Goal: Task Accomplishment & Management: Complete application form

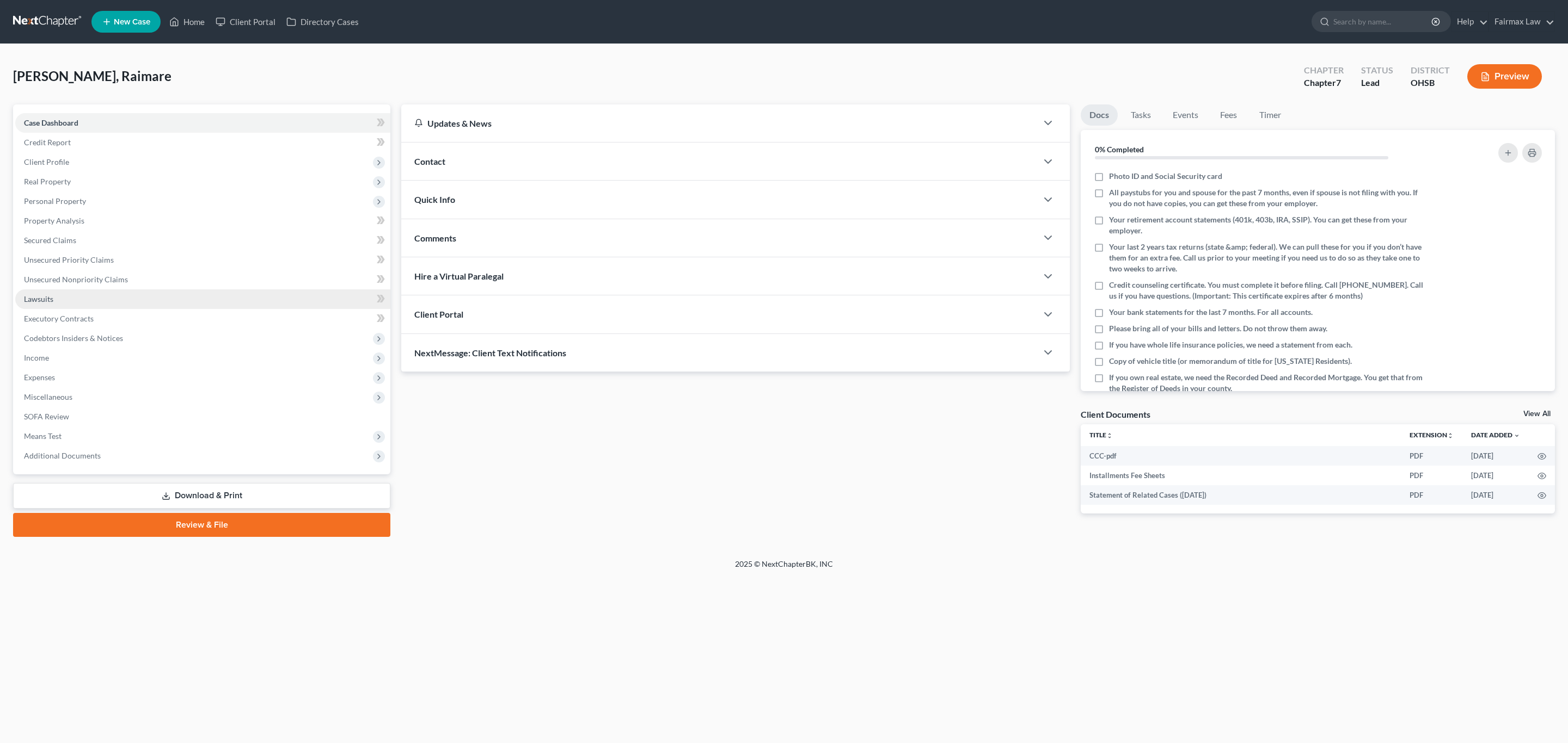
click at [63, 297] on link "Lawsuits" at bounding box center [203, 299] width 375 height 19
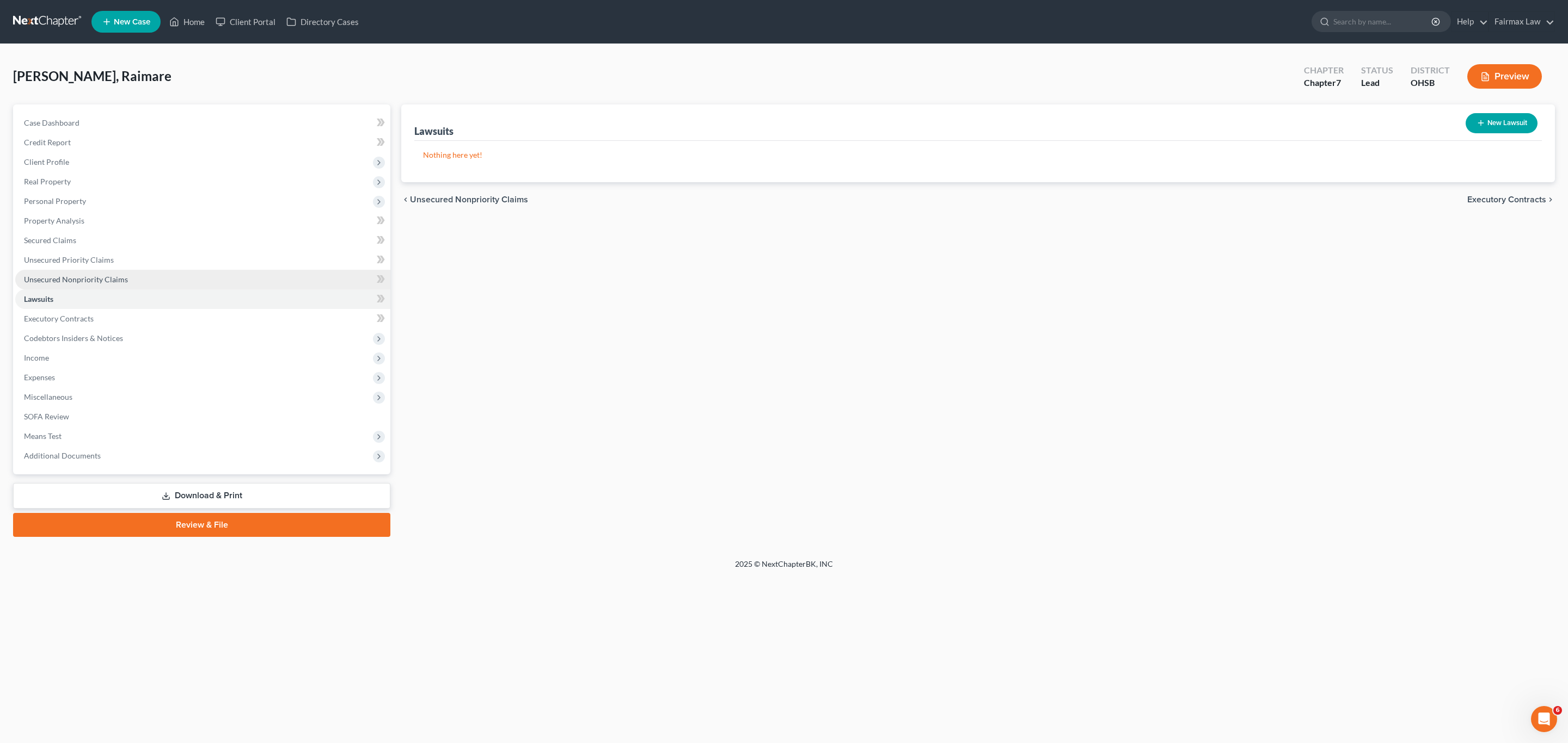
click at [76, 273] on link "Unsecured Nonpriority Claims" at bounding box center [203, 280] width 375 height 19
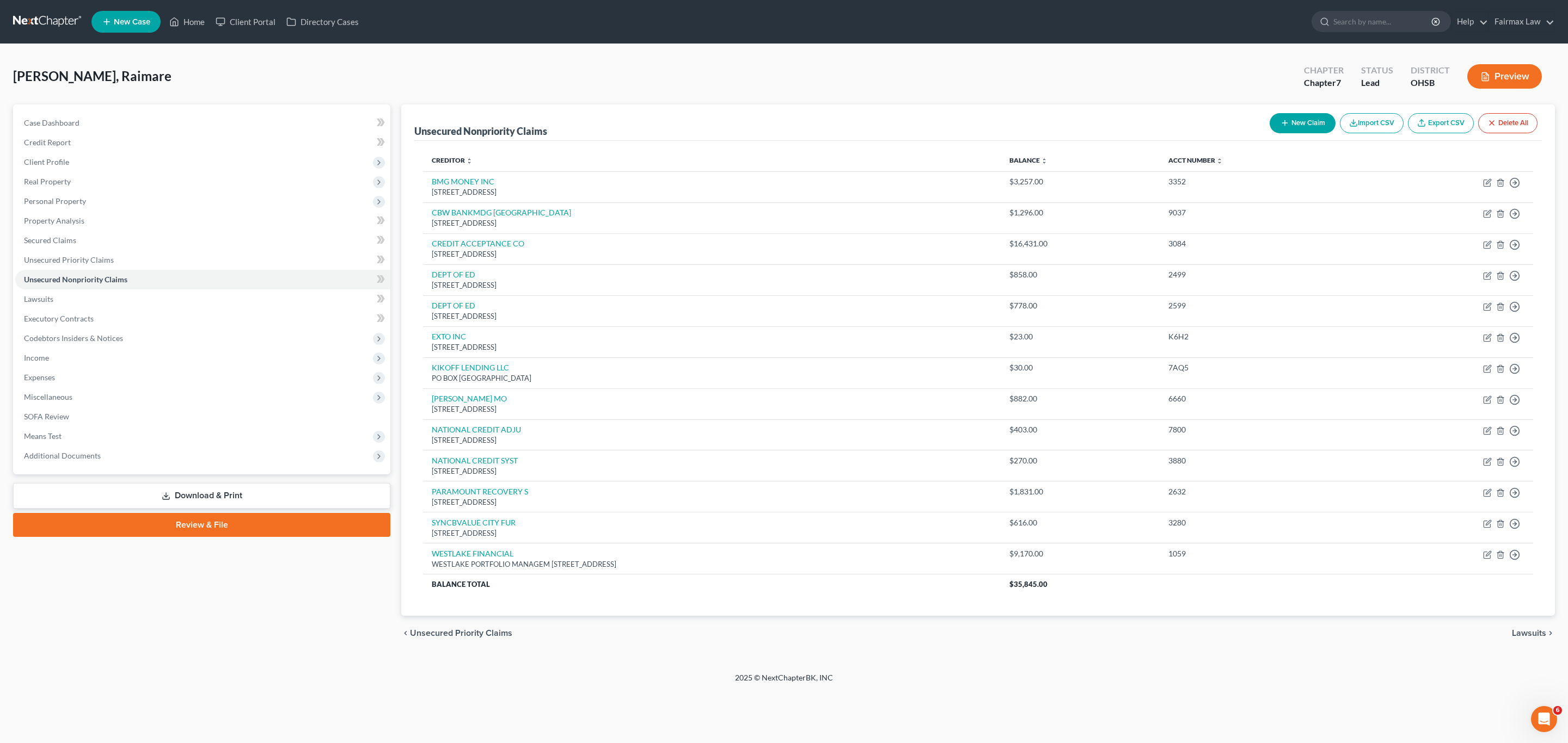
click at [1293, 125] on button "New Claim" at bounding box center [1302, 123] width 66 height 20
select select "0"
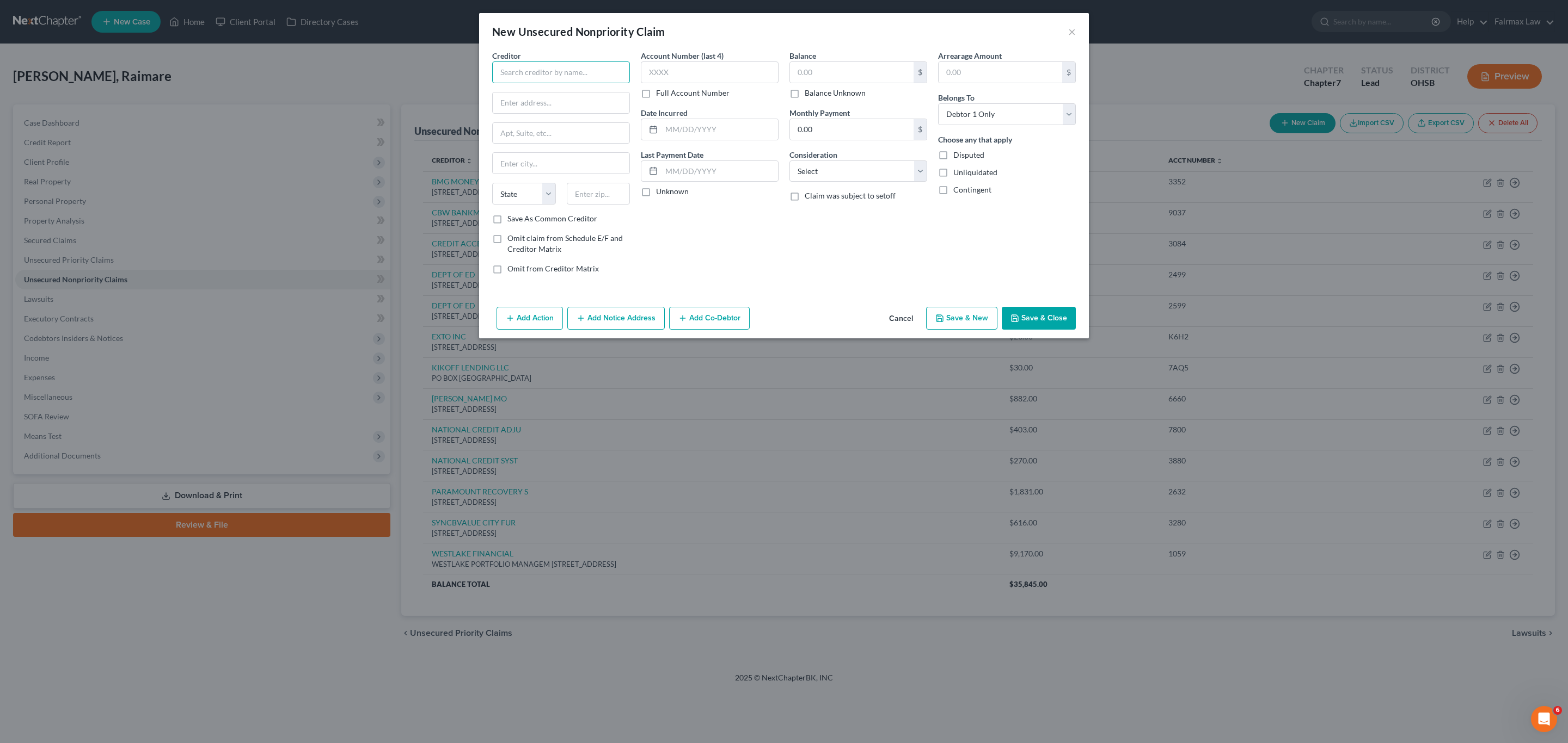
click at [589, 74] on input "text" at bounding box center [560, 72] width 138 height 22
paste input "Credit Acceptance Corp"
type input "Credit Acceptance Corp"
click at [574, 95] on div "Credit Acceptance Corp" at bounding box center [564, 91] width 126 height 11
type input "c/[PERSON_NAME] [PERSON_NAME]"
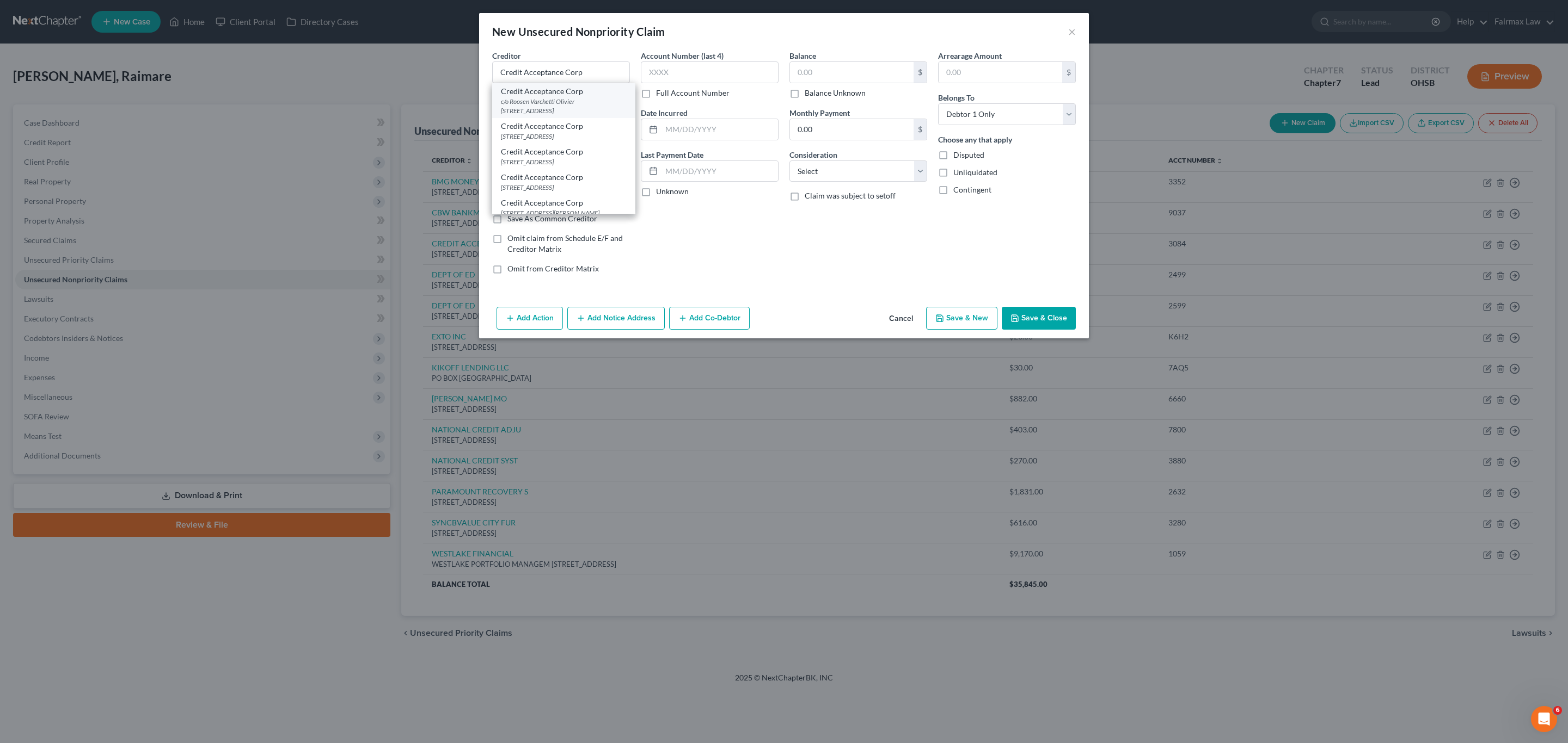
type input "[STREET_ADDRESS]"
type input "[GEOGRAPHIC_DATA]"
select select "23"
type input "48038"
click at [708, 131] on input "text" at bounding box center [719, 129] width 116 height 21
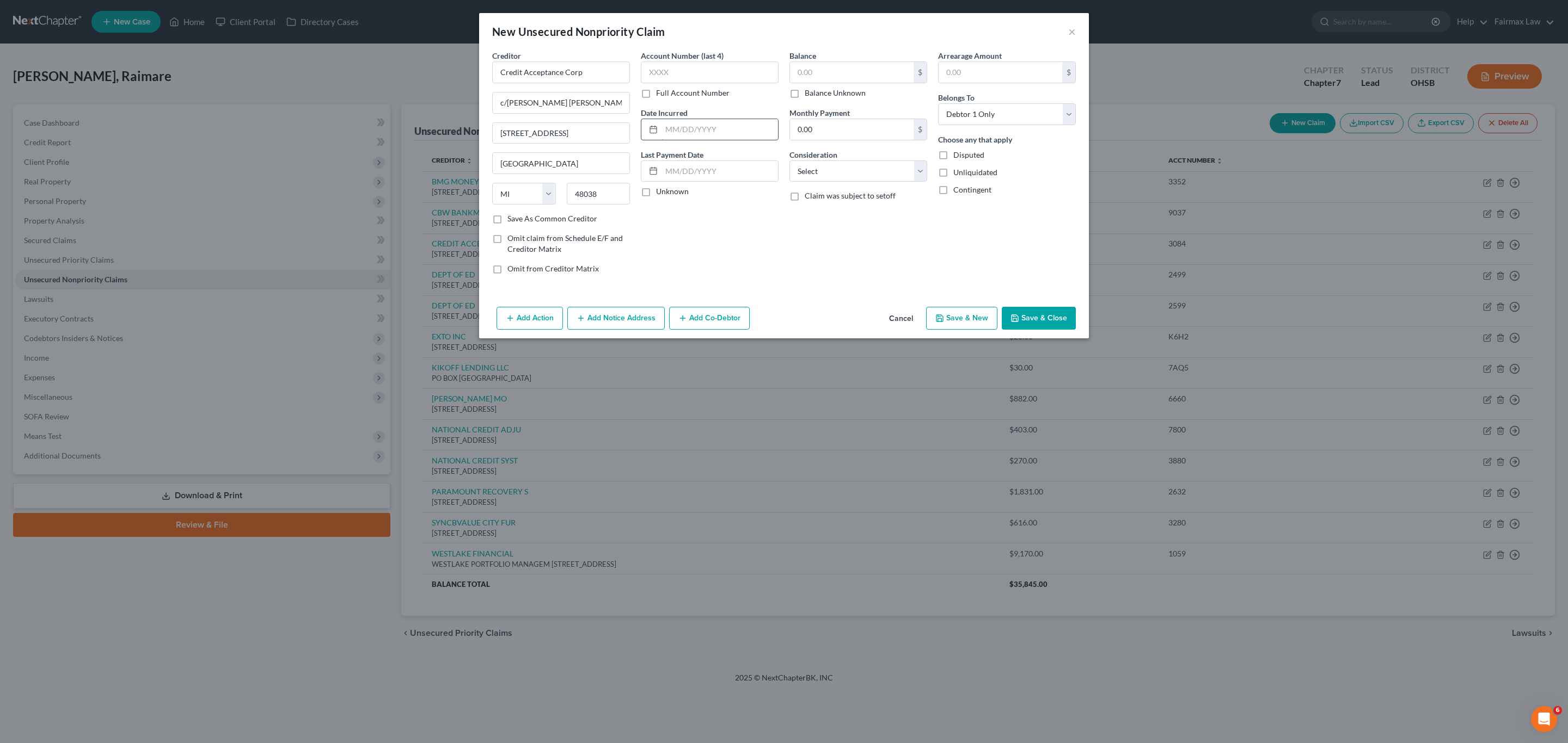
paste input "[DATE]"
type input "[DATE]"
click at [866, 81] on input "text" at bounding box center [851, 72] width 123 height 21
paste input "18,675.00"
type input "18,675.00"
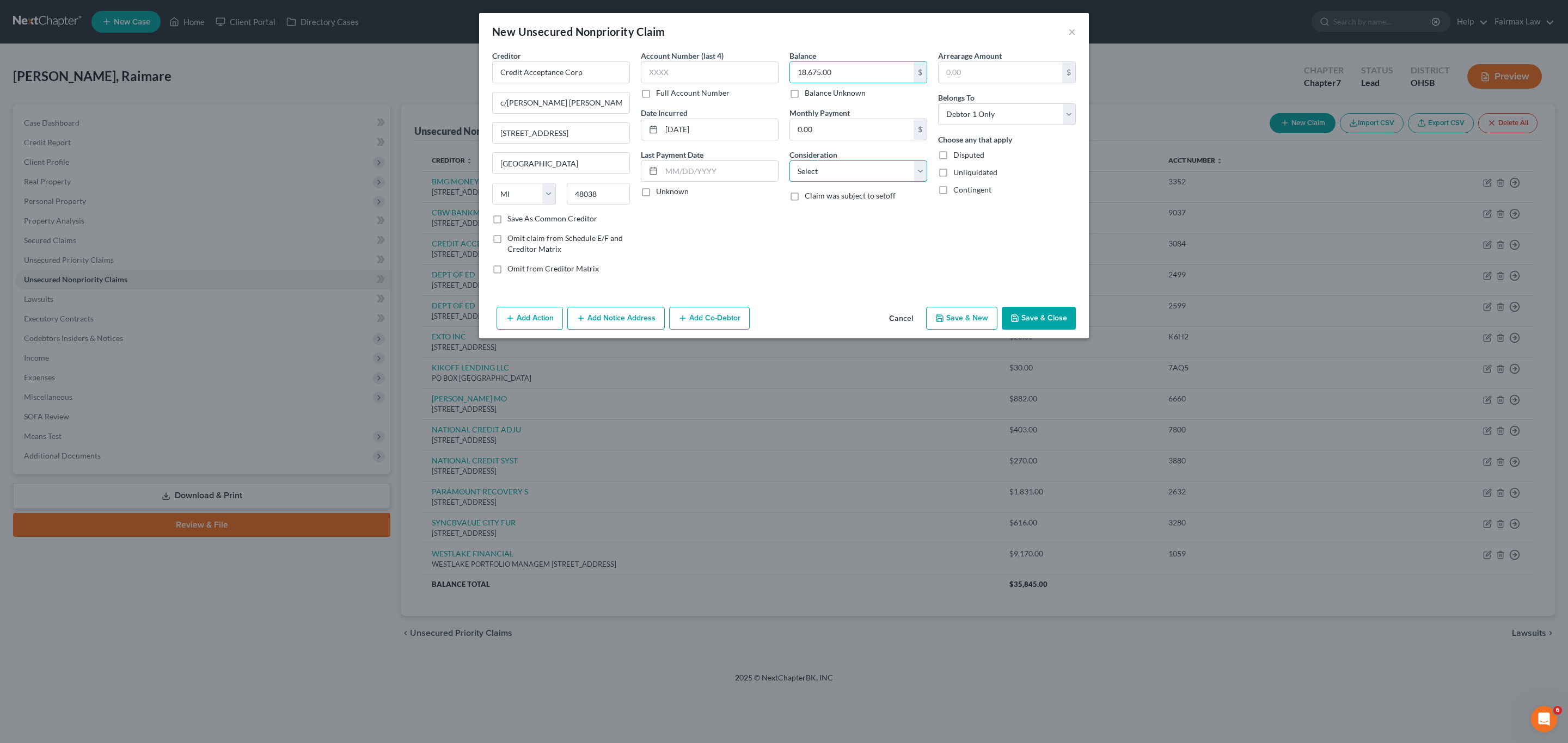
click at [840, 172] on select "Select Cable / Satellite Services Collection Agency Credit Card Debt Debt Couns…" at bounding box center [858, 171] width 138 height 22
click at [789, 161] on select "Select Cable / Satellite Services Collection Agency Credit Card Debt Debt Couns…" at bounding box center [858, 171] width 138 height 22
click at [861, 176] on select "Select Cable / Satellite Services Collection Agency Credit Card Debt Debt Couns…" at bounding box center [858, 171] width 138 height 22
select select "2"
click at [789, 161] on select "Select Cable / Satellite Services Collection Agency Credit Card Debt Debt Couns…" at bounding box center [858, 171] width 138 height 22
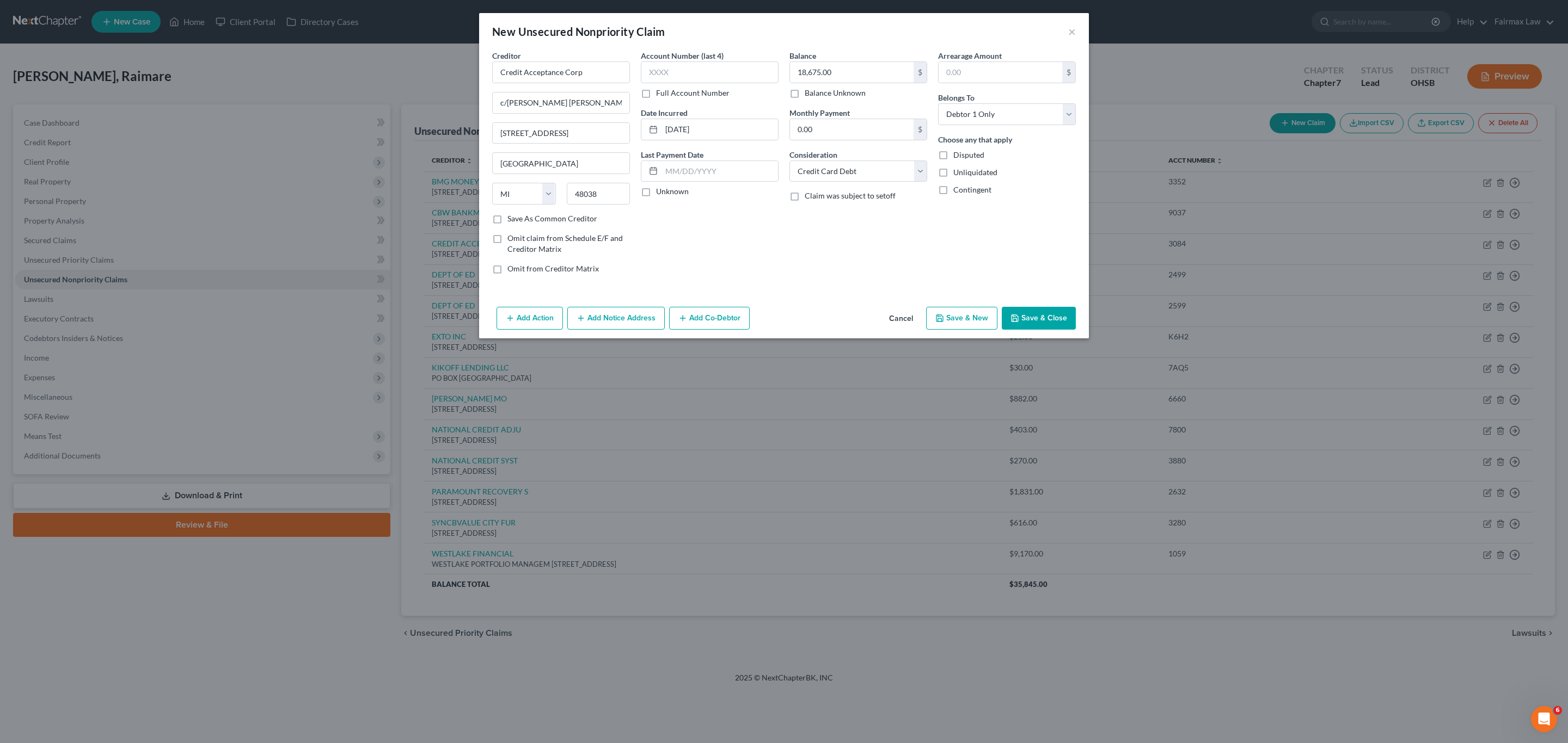
click at [540, 315] on button "Add Action" at bounding box center [529, 318] width 67 height 23
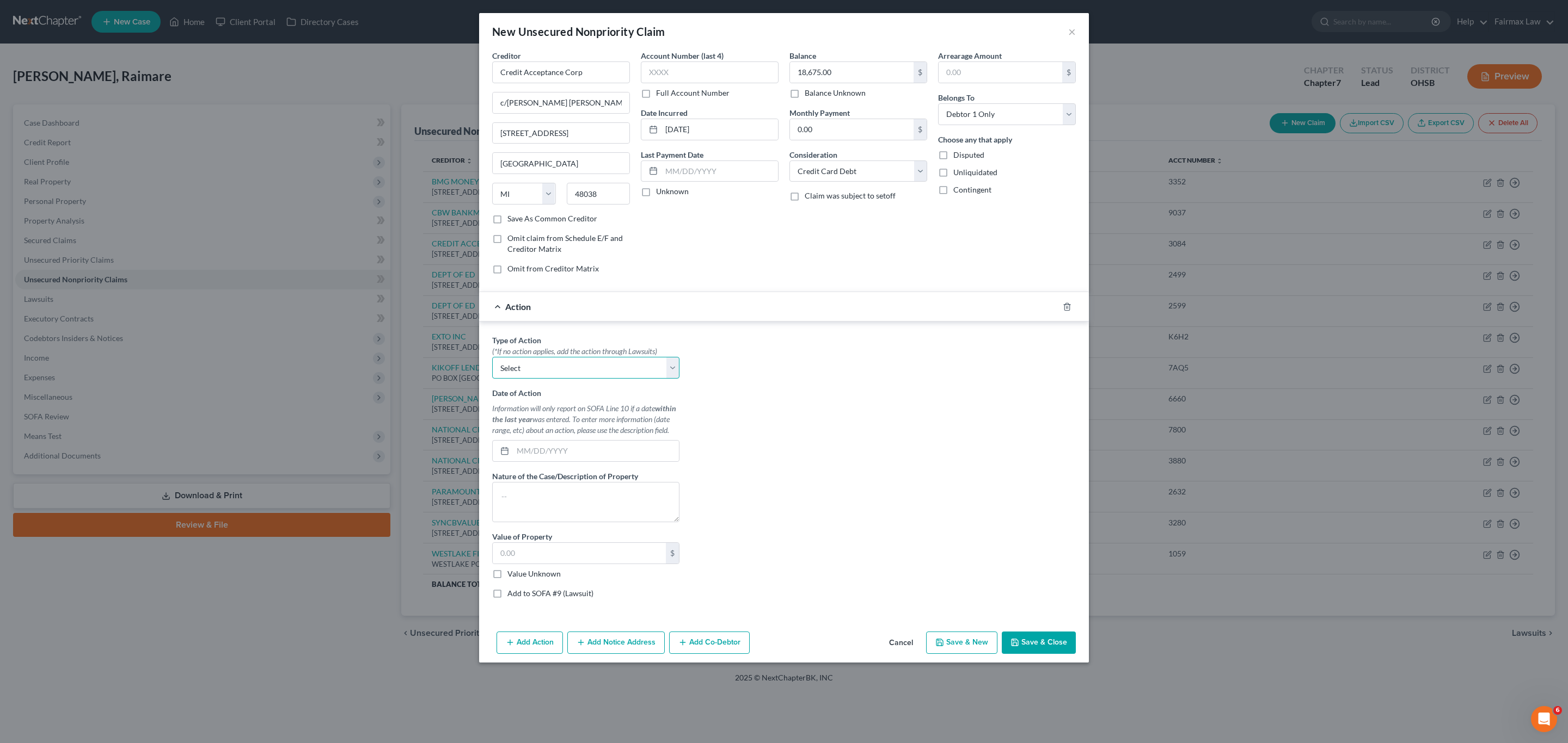
click at [604, 367] on select "Select Repossession Garnishment Foreclosure Personal Injury Attached, Seized, O…" at bounding box center [586, 368] width 187 height 22
select select "4"
click at [492, 360] on select "Select Repossession Garnishment Foreclosure Personal Injury Attached, Seized, O…" at bounding box center [586, 368] width 187 height 22
click at [714, 131] on input "[DATE]" at bounding box center [719, 129] width 116 height 21
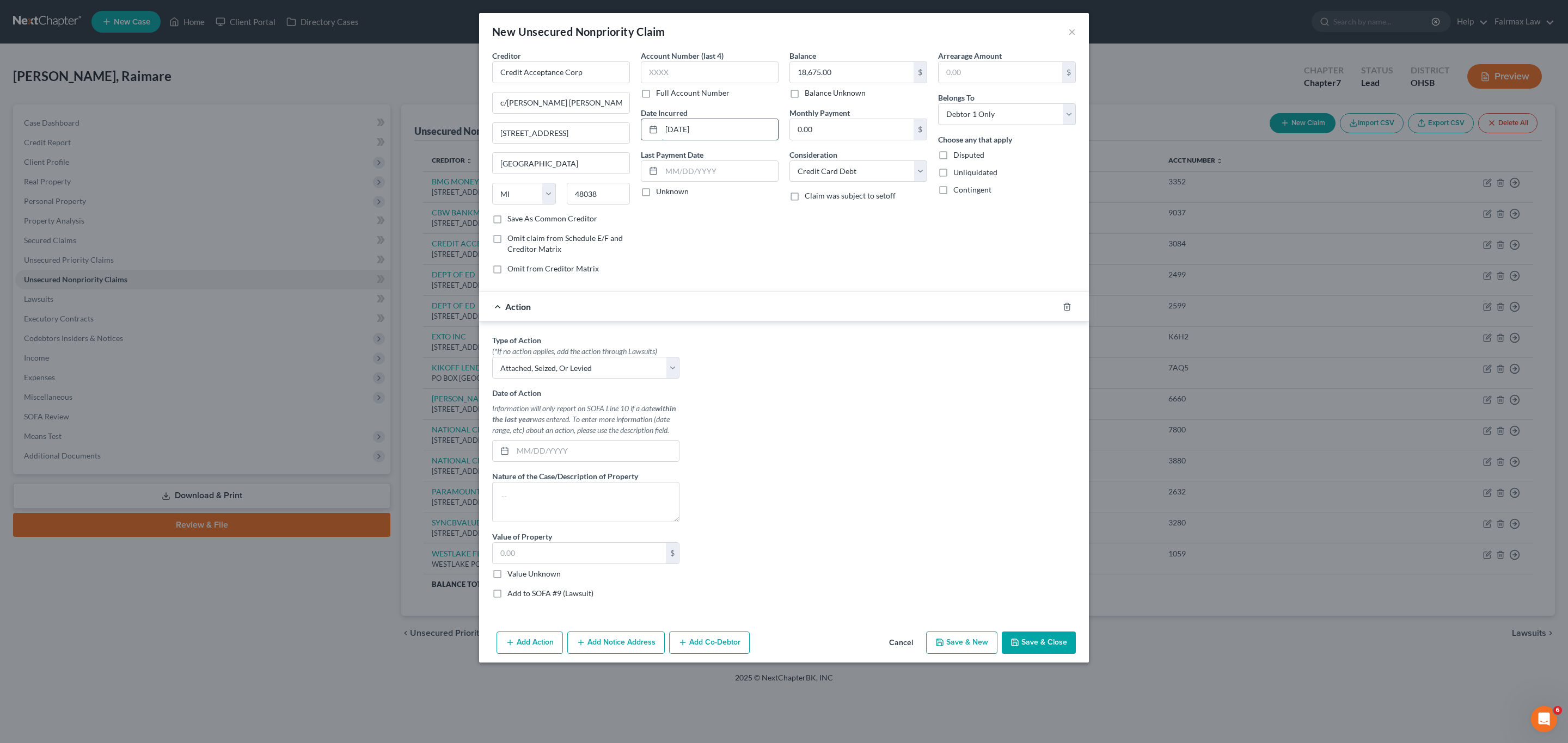
click at [714, 131] on input "[DATE]" at bounding box center [719, 129] width 116 height 21
click at [595, 455] on input "text" at bounding box center [595, 451] width 166 height 21
paste input "[DATE]"
type input "[DATE]"
click at [566, 500] on textarea at bounding box center [586, 502] width 187 height 40
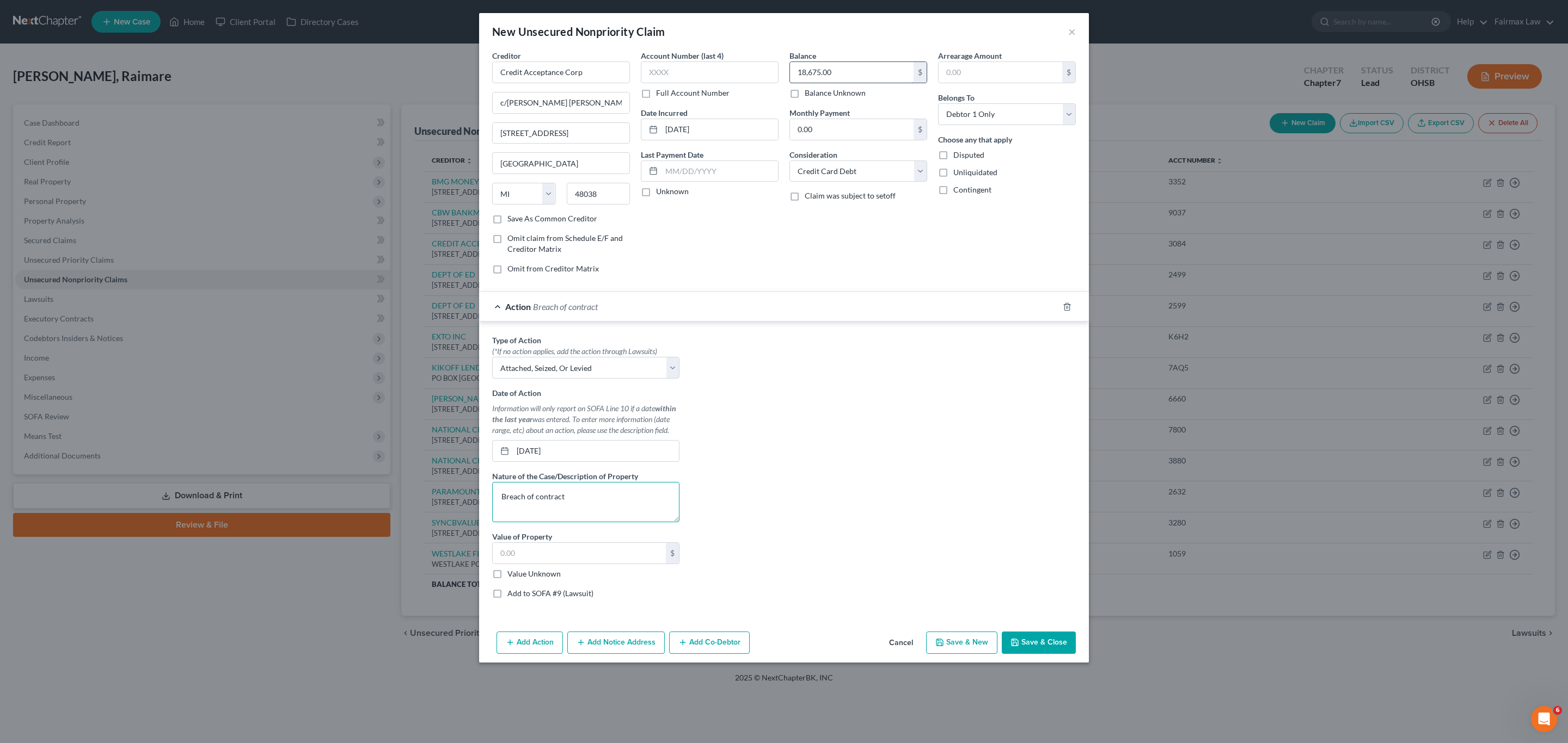
type textarea "Breach of contract"
click at [858, 69] on input "18,675.00" at bounding box center [851, 72] width 123 height 21
click at [643, 563] on input "text" at bounding box center [579, 554] width 173 height 21
paste input "18,675.00"
type input "18,675.00"
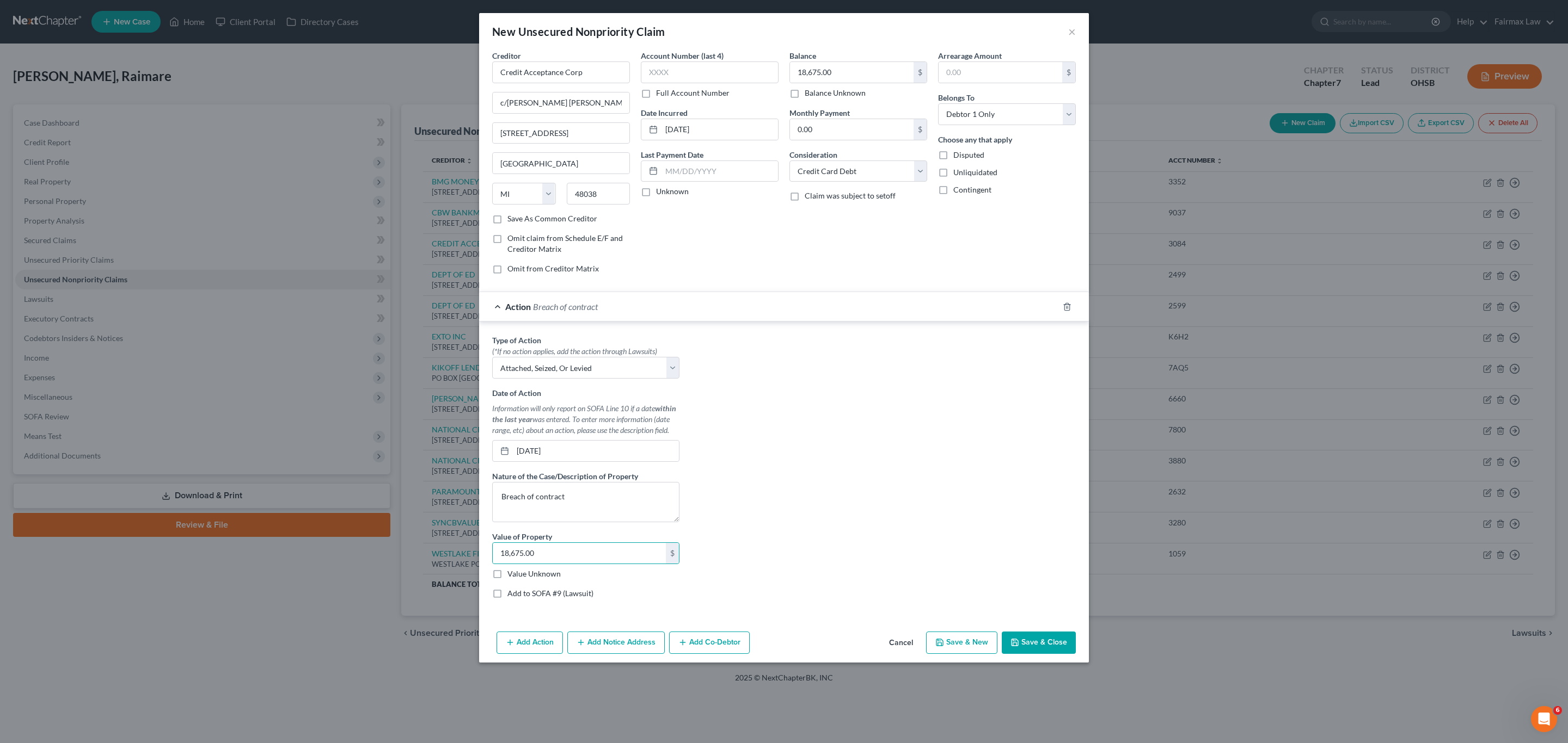
click at [564, 596] on label "Add to SOFA #9 (Lawsuit)" at bounding box center [550, 593] width 86 height 11
click at [519, 595] on input "Add to SOFA #9 (Lawsuit)" at bounding box center [515, 591] width 7 height 7
checkbox input "true"
select select "0"
click at [813, 356] on input "text" at bounding box center [784, 357] width 187 height 22
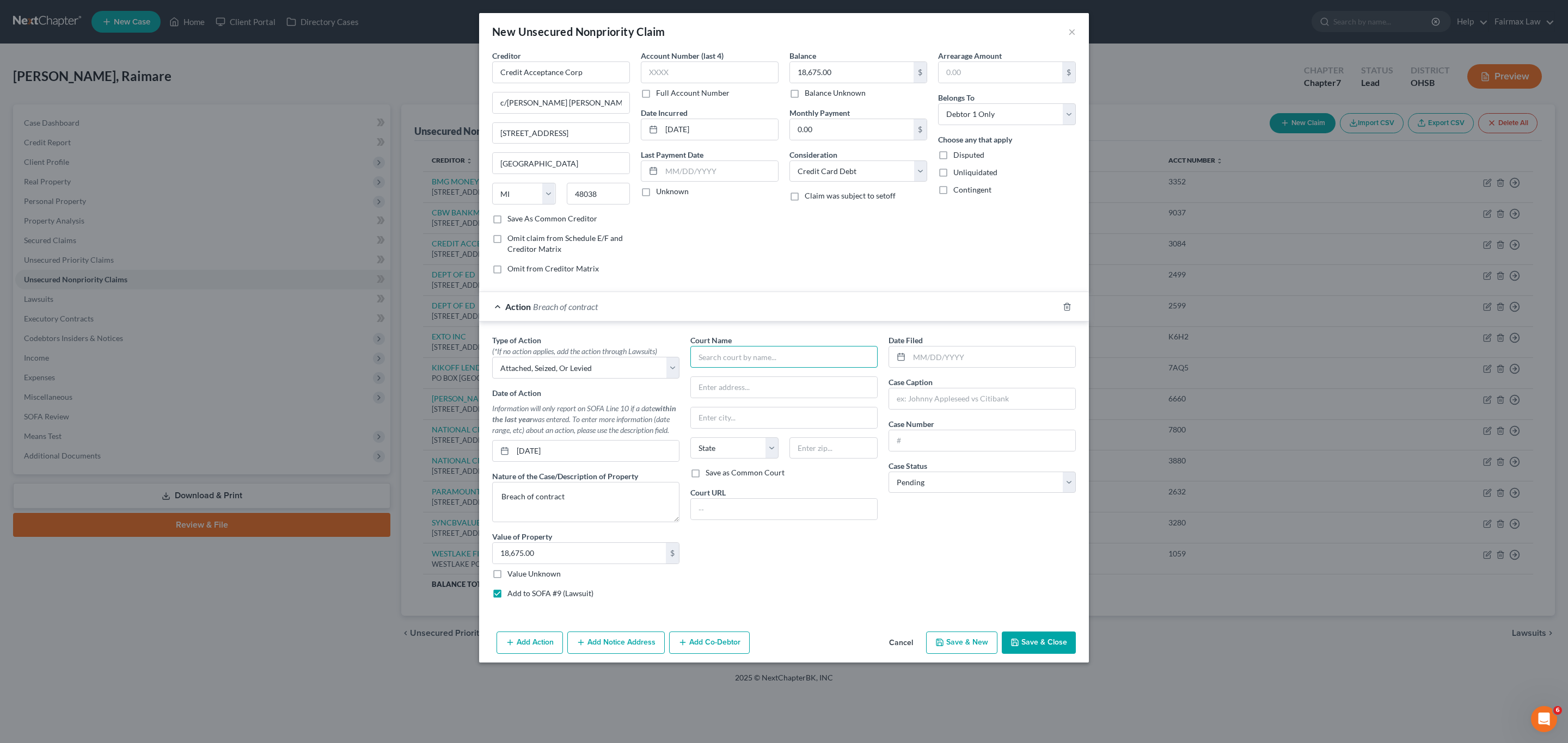
paste input "Franklin Common Pleas Court"
click at [795, 379] on div "Franklin Common Pleas Court - [GEOGRAPHIC_DATA]" at bounding box center [786, 382] width 175 height 22
type input "Franklin Common Pleas Court - [GEOGRAPHIC_DATA]"
type input "[STREET_ADDRESS]"
type input "Columbus"
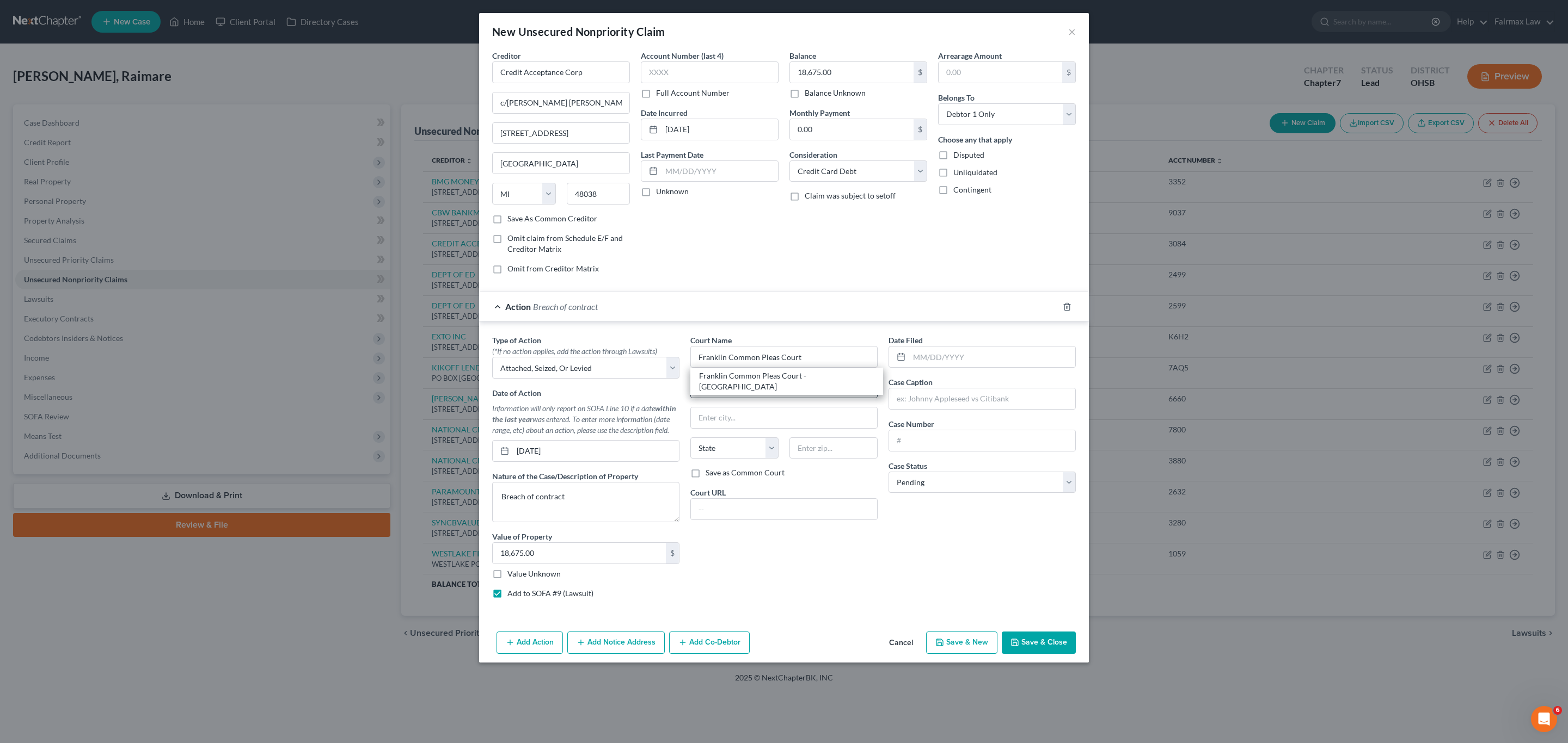
select select "36"
type input "43215"
click at [708, 128] on input "[DATE]" at bounding box center [719, 129] width 116 height 21
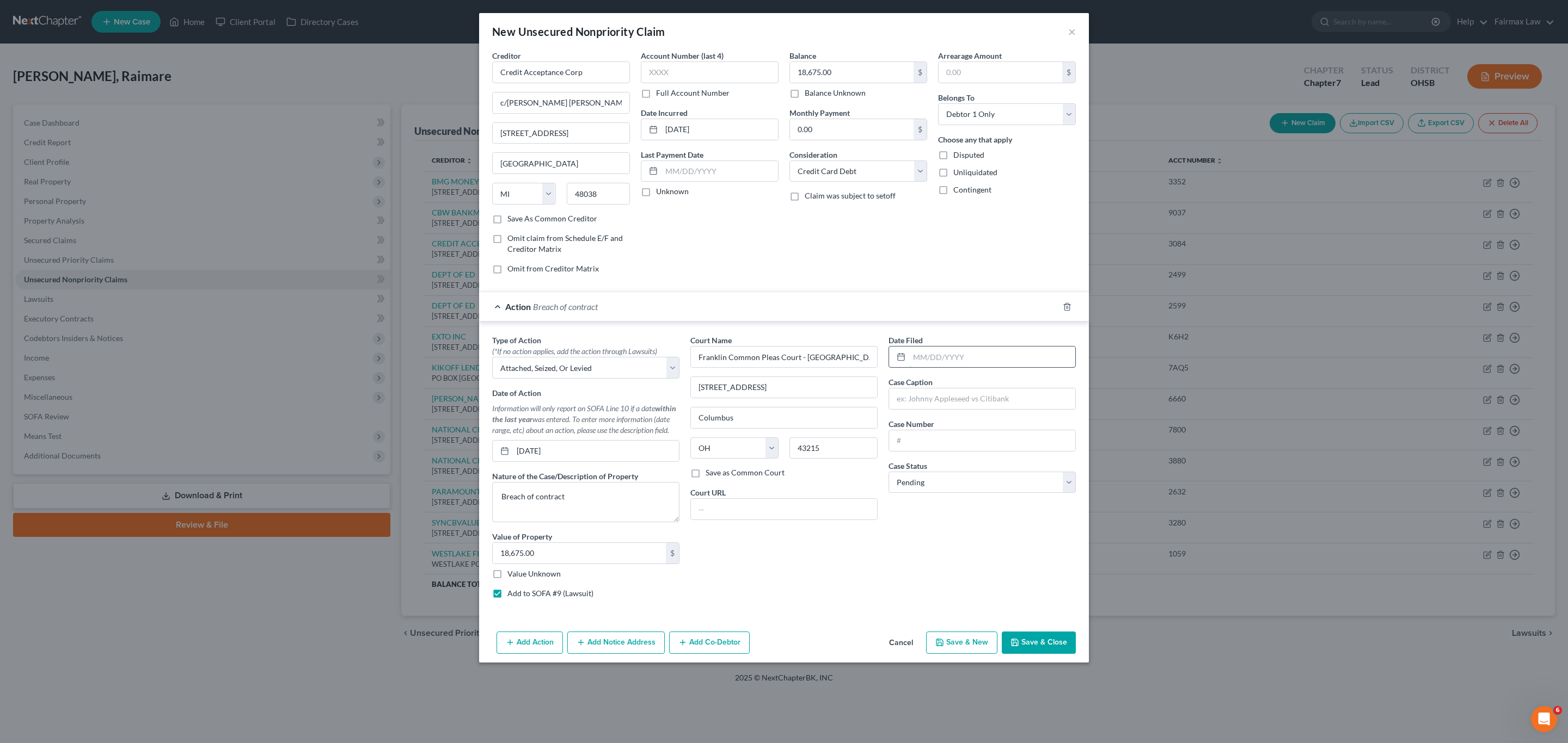
click at [1016, 361] on input "text" at bounding box center [991, 357] width 166 height 21
paste input "[DATE]"
type input "[DATE]"
click at [954, 409] on input "text" at bounding box center [982, 399] width 186 height 21
paste input "Credit Acceptance Corp"
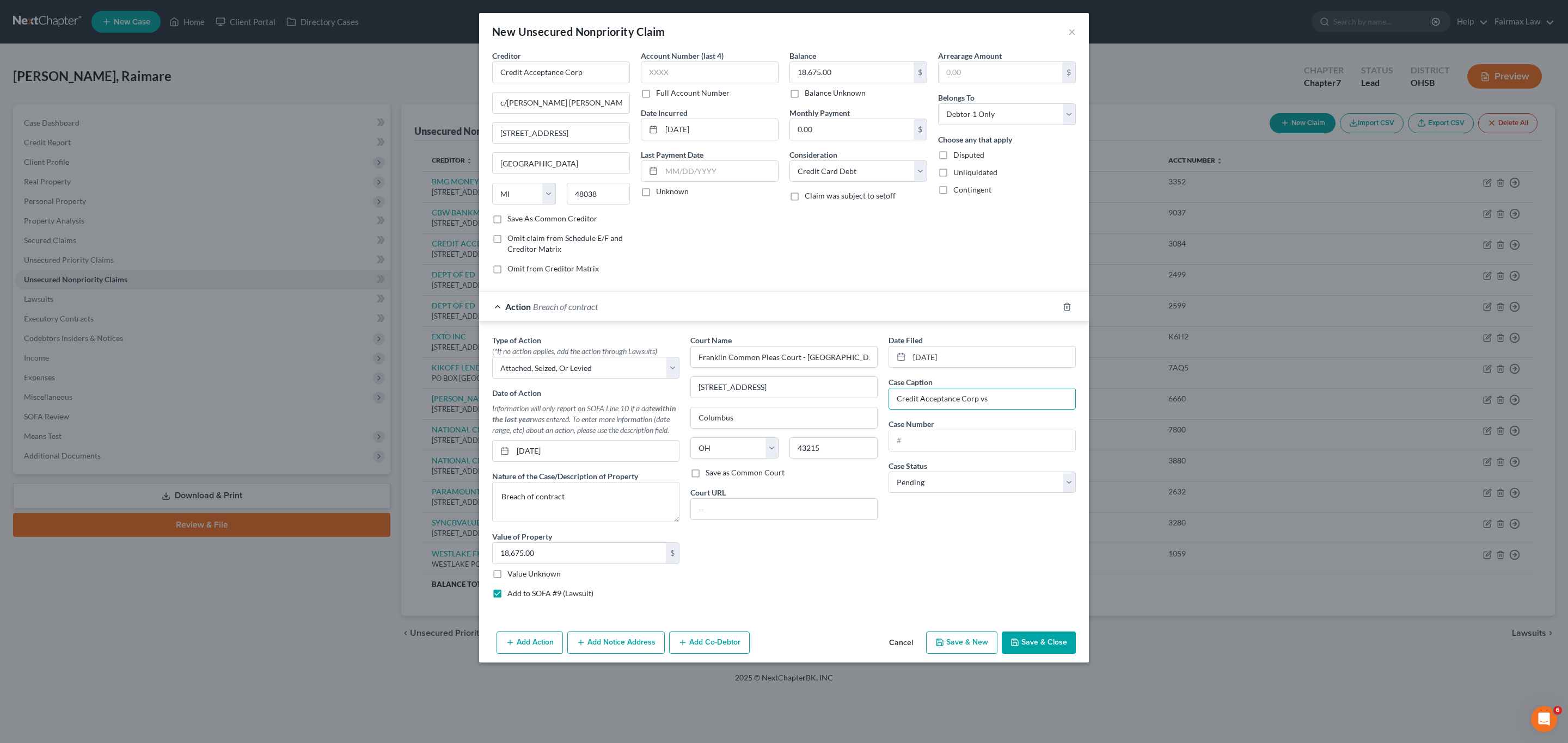
paste input "[PERSON_NAME], Raimare"
type input "Credit Acceptance Corp vs [PERSON_NAME], Raimare"
click at [966, 436] on input "text" at bounding box center [982, 441] width 186 height 21
paste input "23CV005518"
type input "23CV005518"
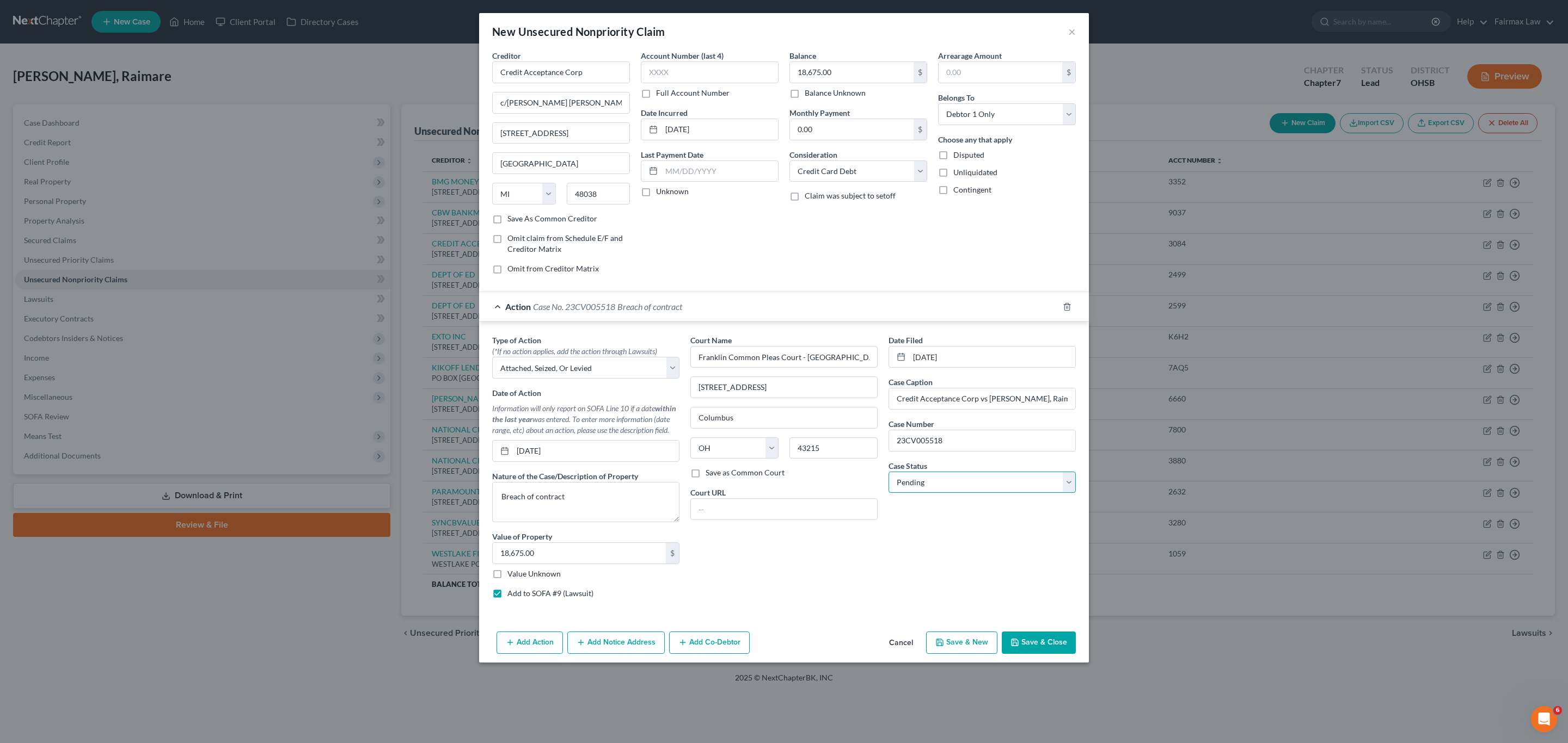
click at [943, 494] on select "Select Pending On Appeal Concluded" at bounding box center [982, 483] width 187 height 22
select select "2"
click at [888, 476] on select "Select Pending On Appeal Concluded" at bounding box center [982, 483] width 187 height 22
click at [602, 649] on button "Add Notice Address" at bounding box center [616, 643] width 98 height 23
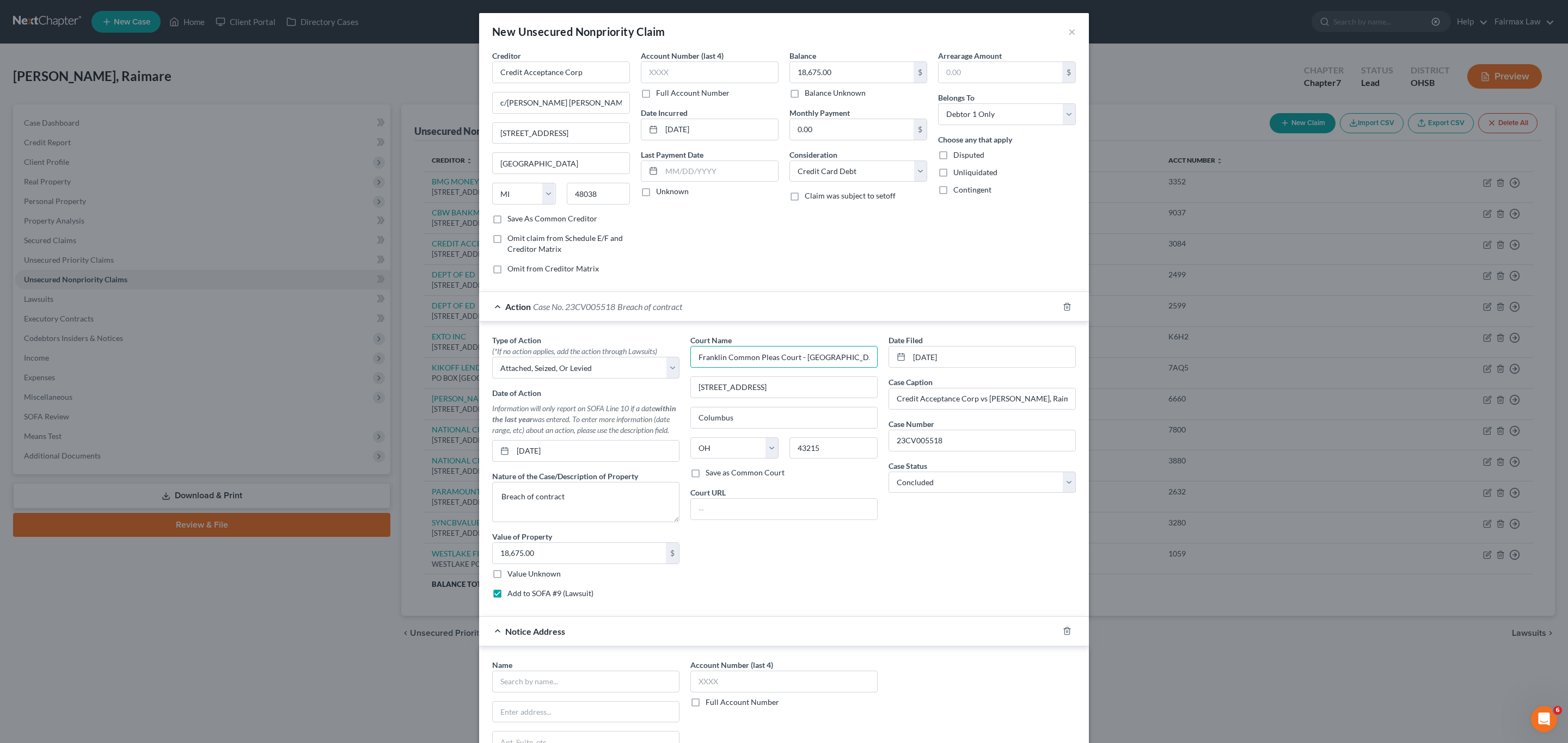
click at [832, 351] on input "Franklin Common Pleas Court - [GEOGRAPHIC_DATA]" at bounding box center [784, 357] width 187 height 22
click at [833, 351] on input "Franklin Common Pleas Court - [GEOGRAPHIC_DATA]" at bounding box center [784, 357] width 187 height 22
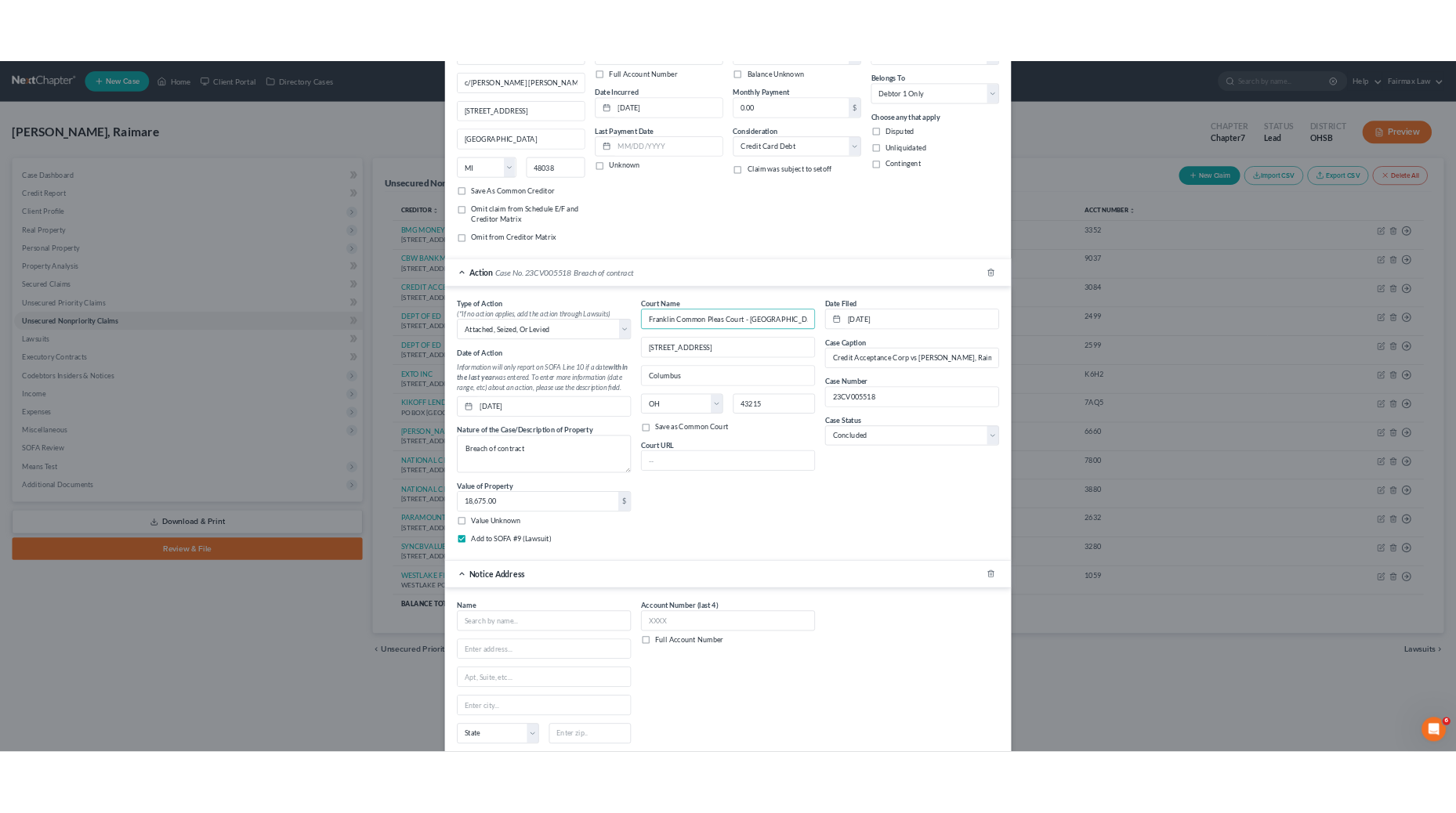
scroll to position [235, 0]
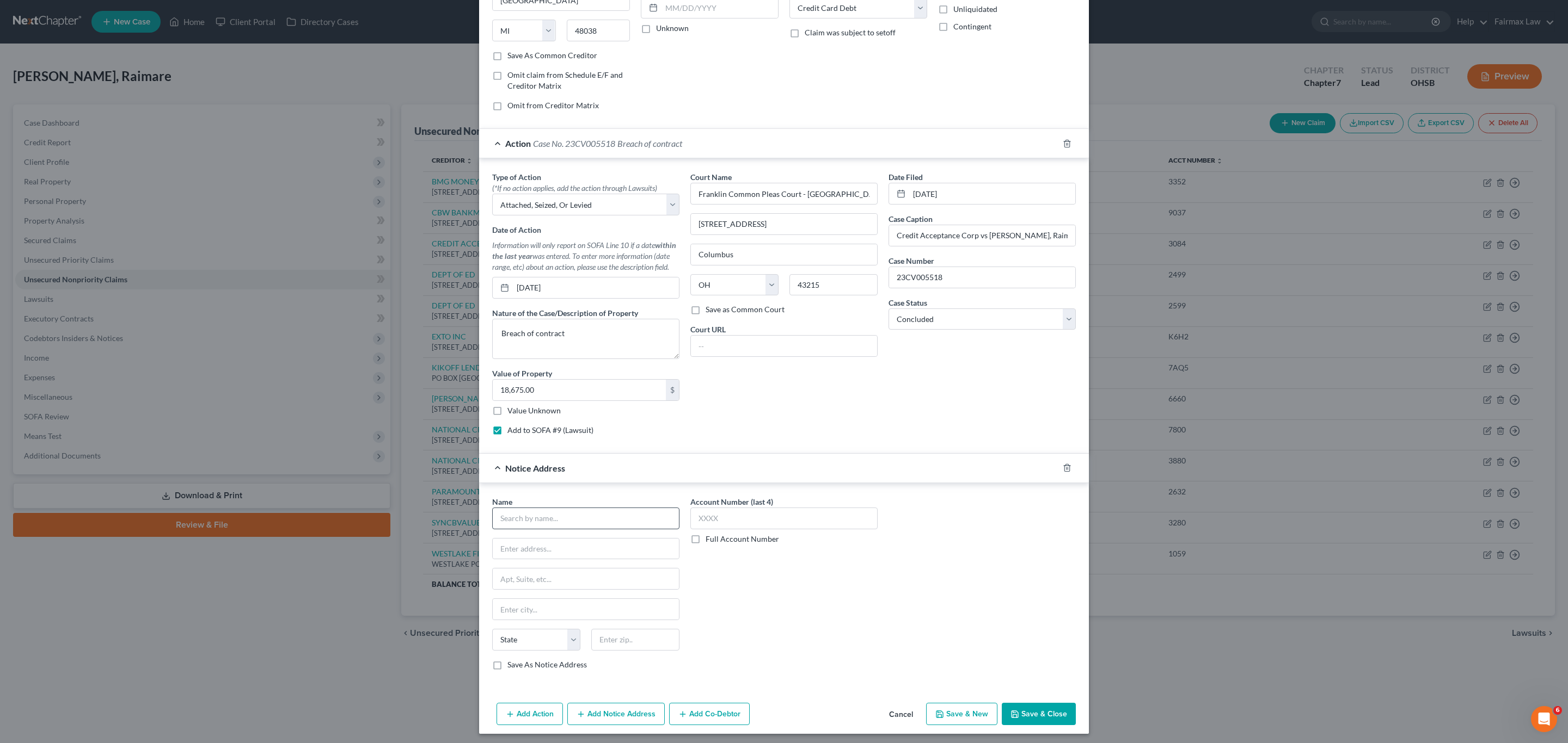
drag, startPoint x: 615, startPoint y: 537, endPoint x: 611, endPoint y: 529, distance: 8.9
click at [615, 536] on div "Name * State [US_STATE] AK AR AZ CA CO CT DE DC [GEOGRAPHIC_DATA] [GEOGRAPHIC_D…" at bounding box center [586, 583] width 187 height 174
click at [611, 528] on input "text" at bounding box center [586, 519] width 187 height 22
paste input "Franklin Common Pleas Court - [GEOGRAPHIC_DATA]"
type input "Franklin Common Pleas Court - [GEOGRAPHIC_DATA]"
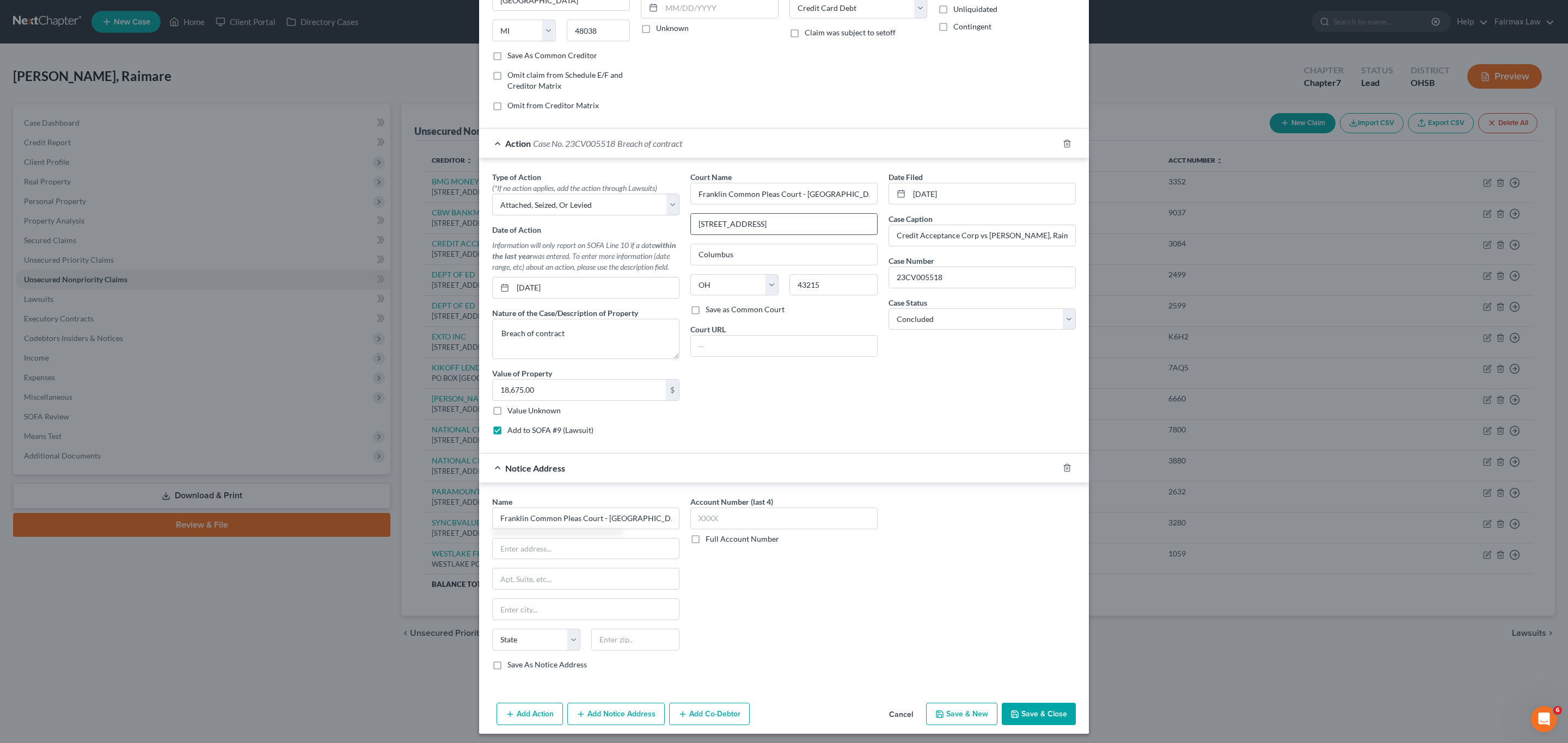
click at [812, 229] on input "[STREET_ADDRESS]" at bounding box center [784, 224] width 186 height 21
click at [812, 230] on input "[STREET_ADDRESS]" at bounding box center [784, 224] width 186 height 21
click at [812, 229] on input "[STREET_ADDRESS]" at bounding box center [784, 224] width 186 height 21
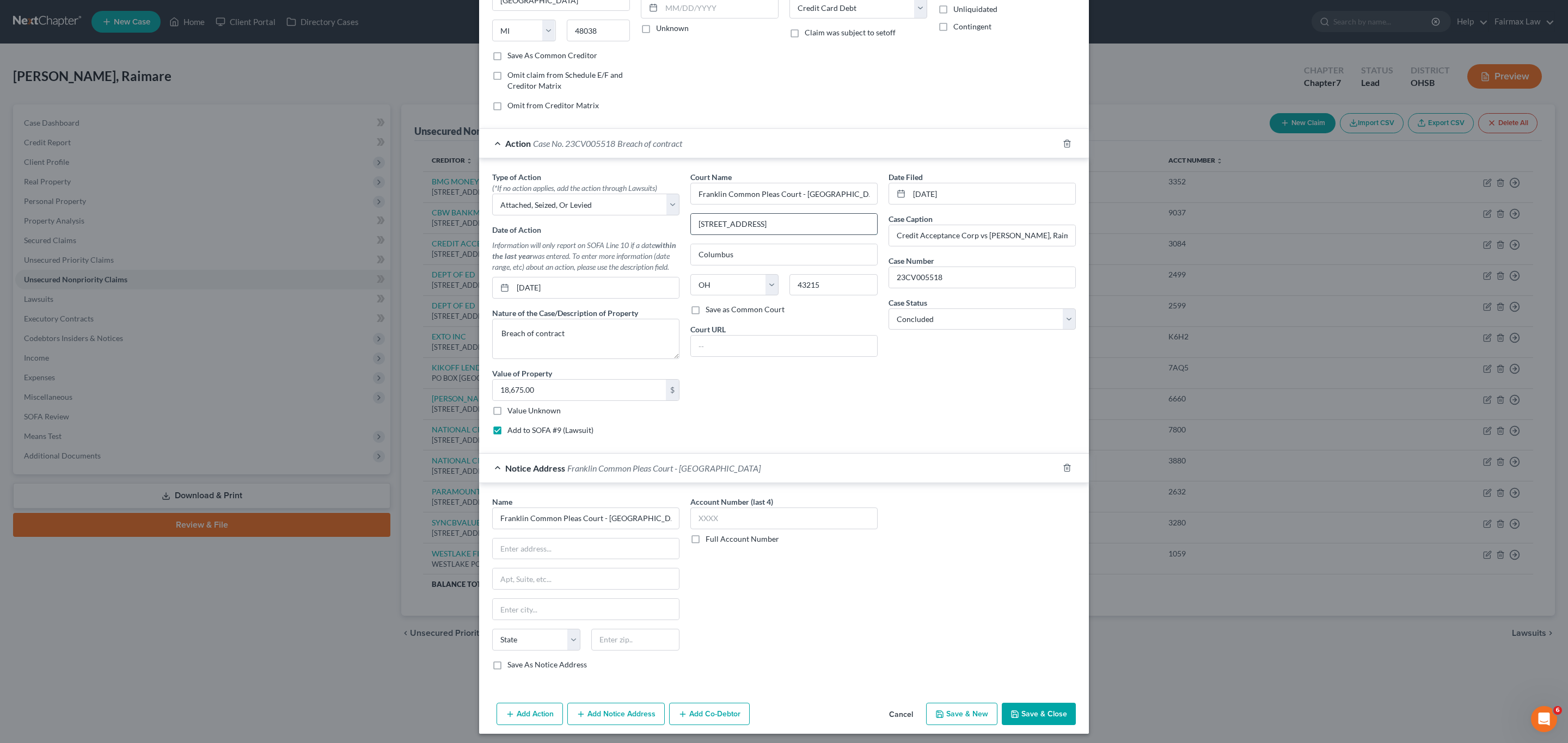
click at [812, 229] on input "[STREET_ADDRESS]" at bounding box center [784, 224] width 186 height 21
click at [575, 557] on input "text" at bounding box center [586, 549] width 186 height 21
paste input "[STREET_ADDRESS]"
type input "[STREET_ADDRESS]"
click at [823, 284] on input "43215" at bounding box center [833, 285] width 88 height 22
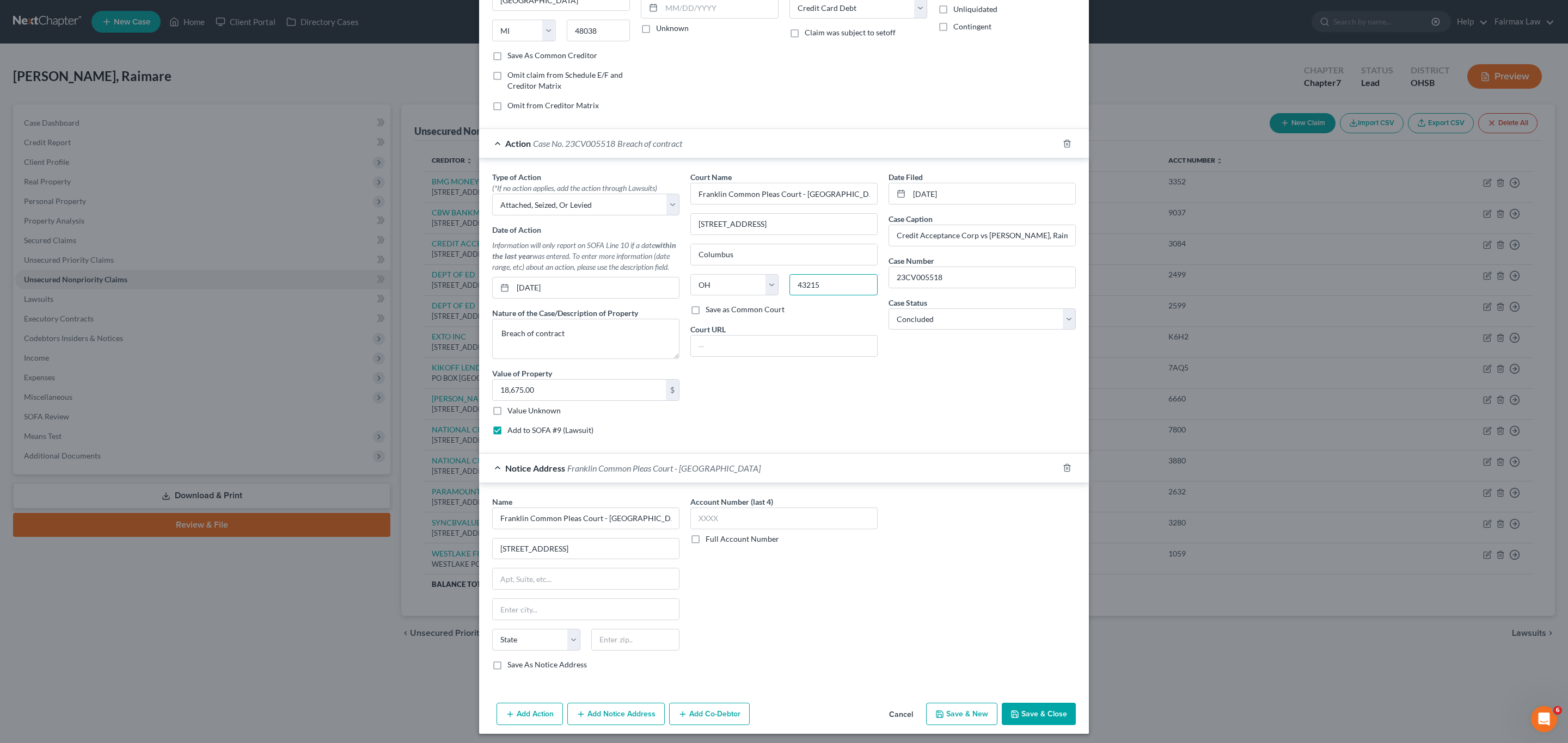
click at [823, 284] on input "43215" at bounding box center [833, 285] width 88 height 22
click at [612, 651] on input "text" at bounding box center [635, 640] width 88 height 22
paste input "43215"
type input "43215"
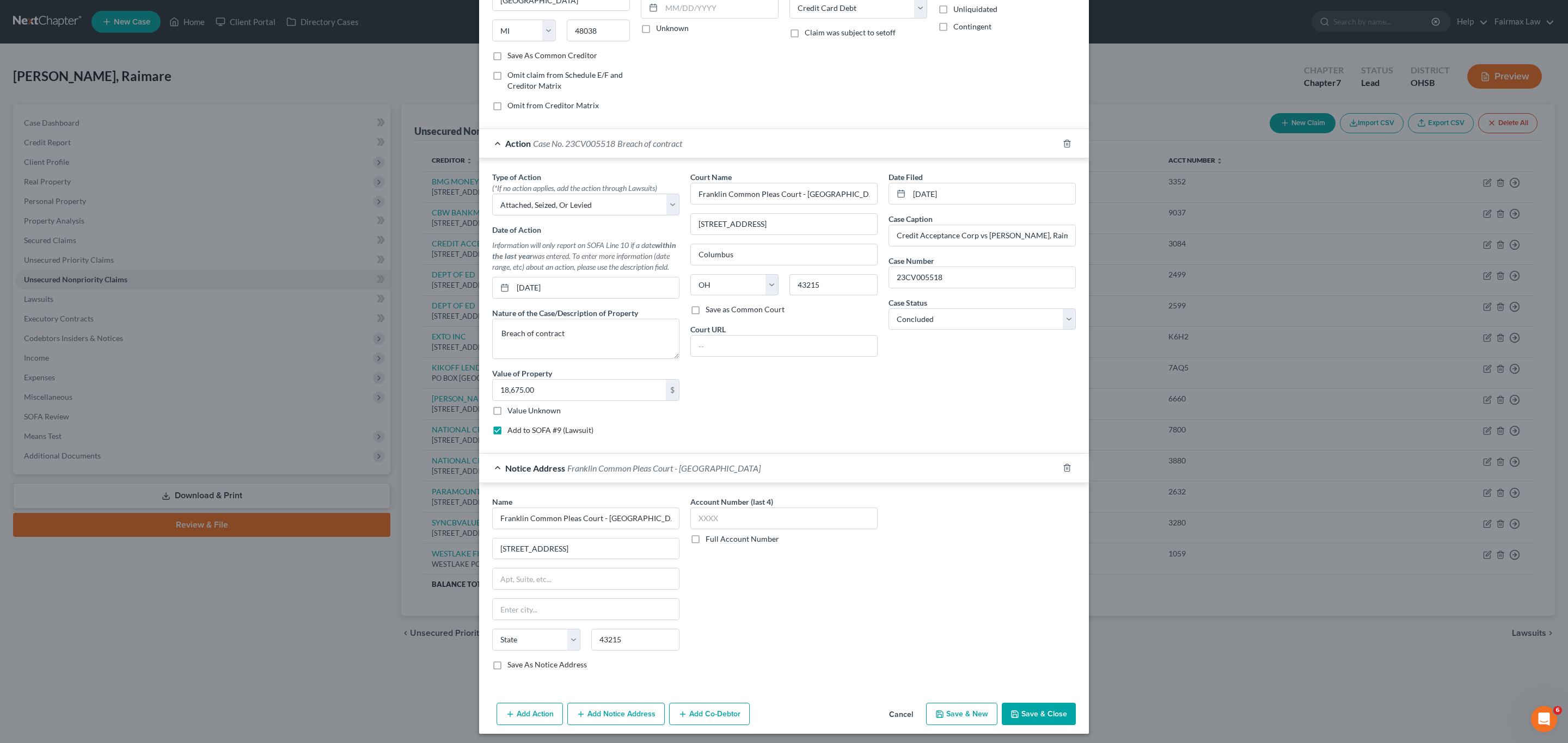
click at [779, 653] on div "Account Number (last 4) Full Account Number" at bounding box center [783, 587] width 198 height 183
type input "Columbus"
select select "36"
click at [1026, 717] on button "Save & Close" at bounding box center [1039, 714] width 74 height 23
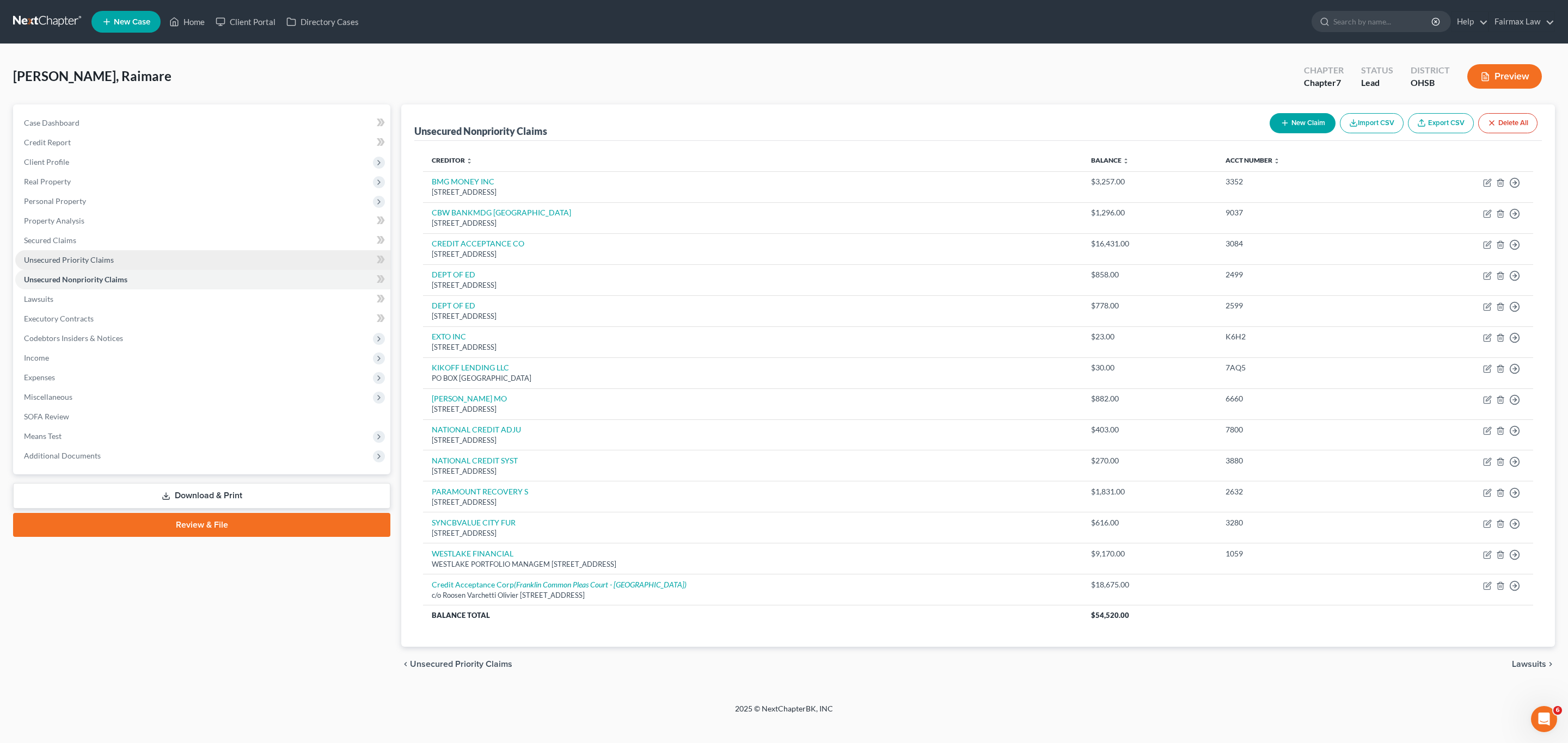
click at [67, 258] on span "Unsecured Priority Claims" at bounding box center [69, 260] width 90 height 9
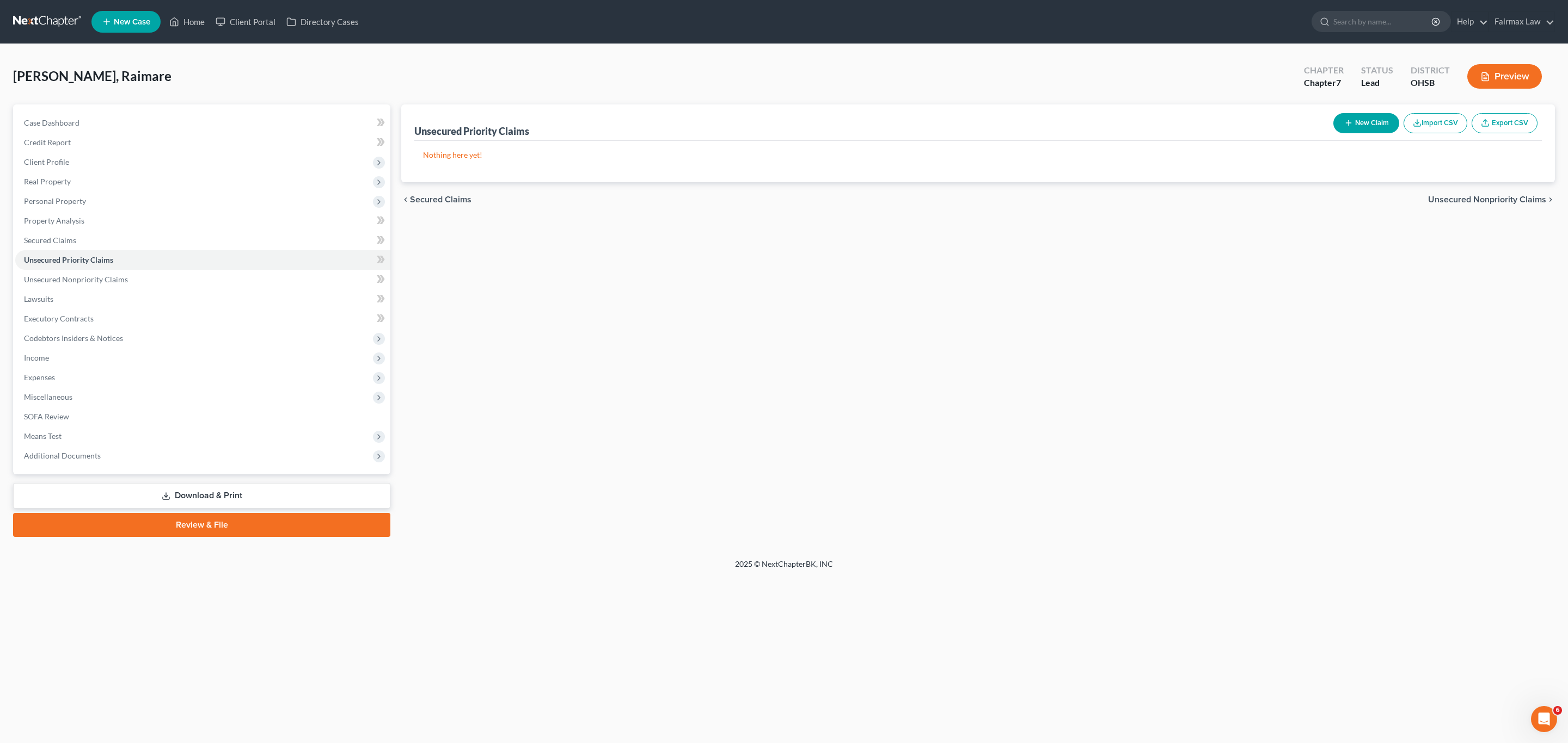
click at [1361, 125] on button "New Claim" at bounding box center [1366, 123] width 66 height 20
select select "0"
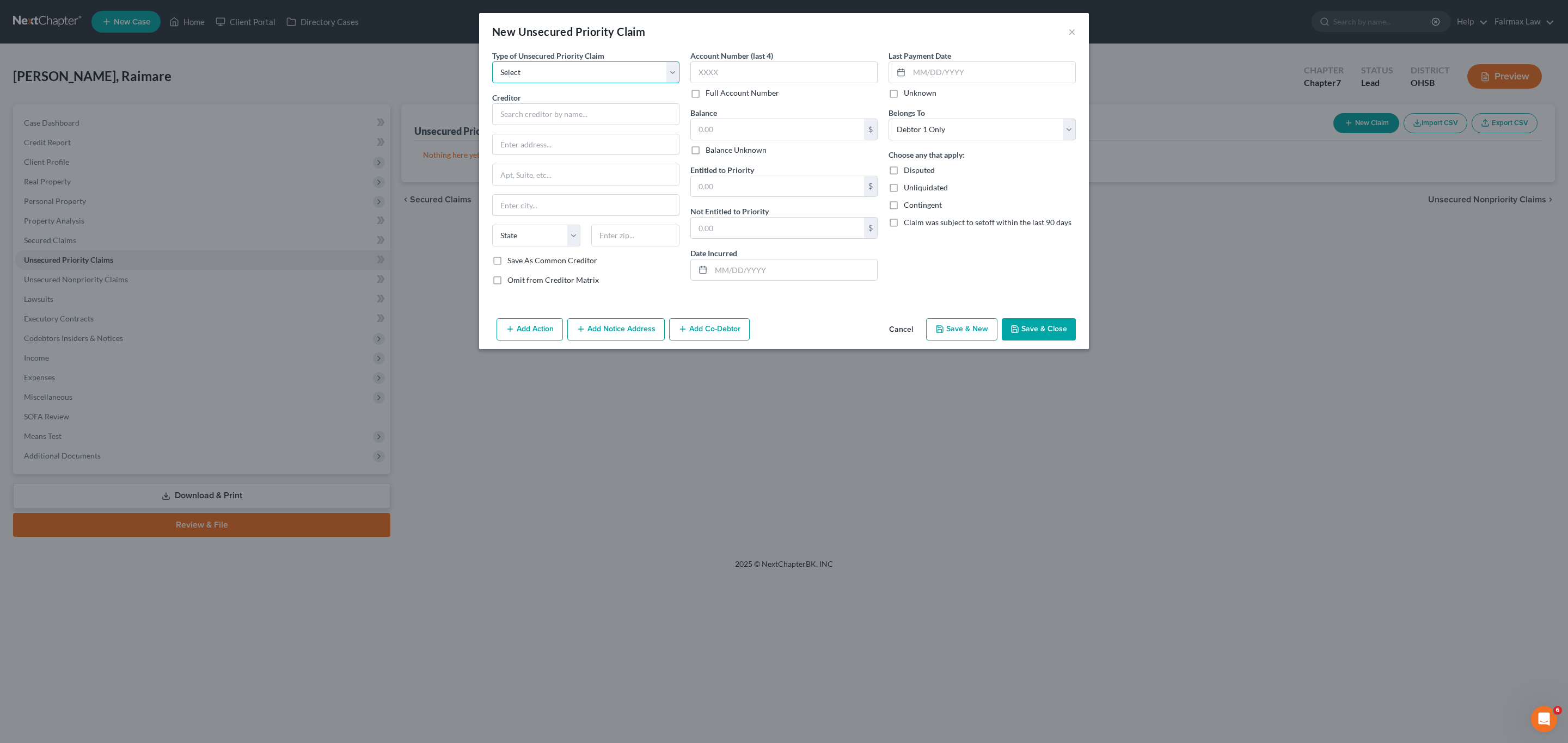
click at [661, 68] on select "Select Taxes & Other Government Units Domestic Support Obligations Extensions o…" at bounding box center [586, 72] width 187 height 22
select select "0"
click at [492, 61] on select "Select Taxes & Other Government Units Domestic Support Obligations Extensions o…" at bounding box center [586, 72] width 187 height 22
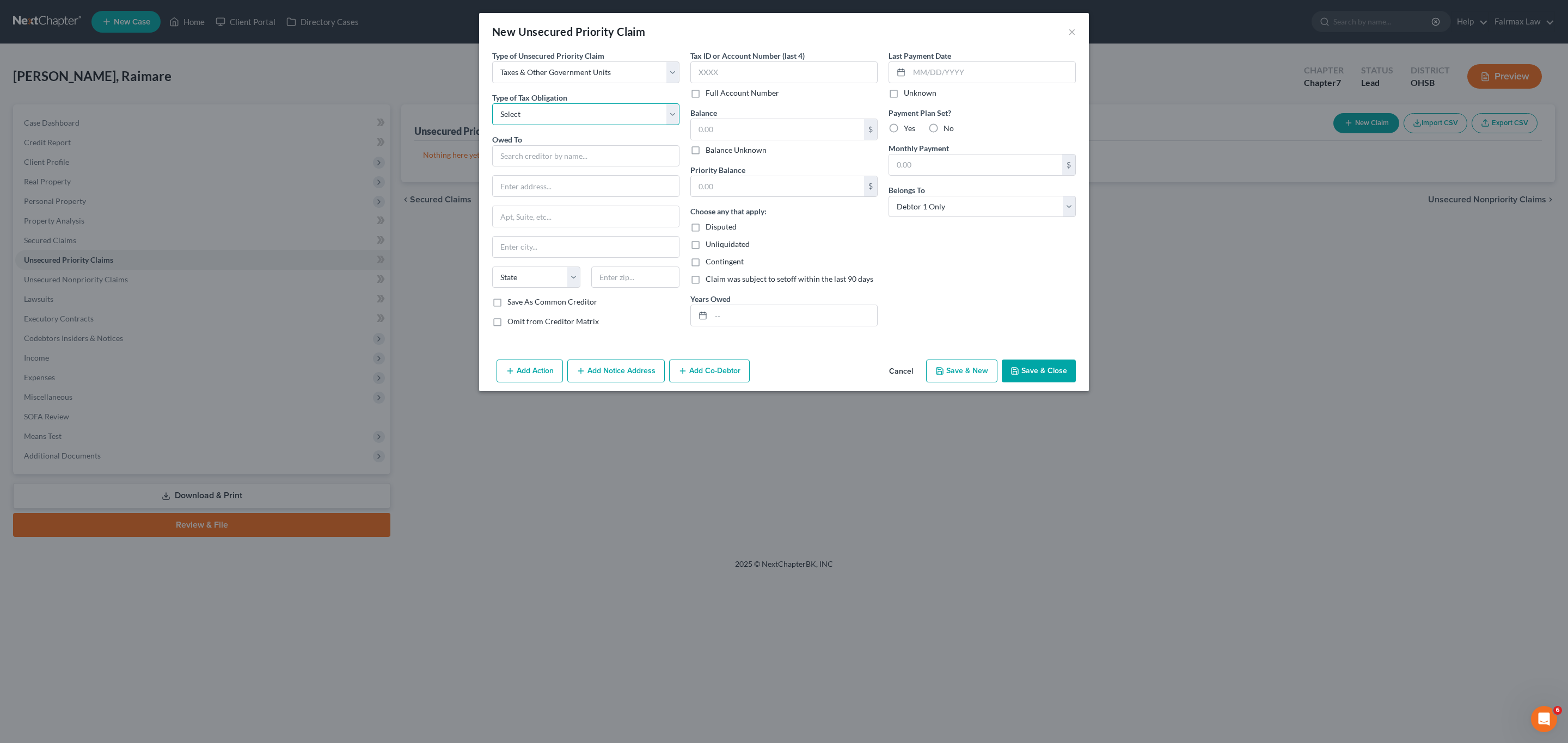
click at [584, 123] on select "Select Federal City State Franchise Tax Board Other" at bounding box center [586, 114] width 187 height 22
select select "2"
click at [492, 103] on select "Select Federal City State Franchise Tax Board Other" at bounding box center [586, 114] width 187 height 22
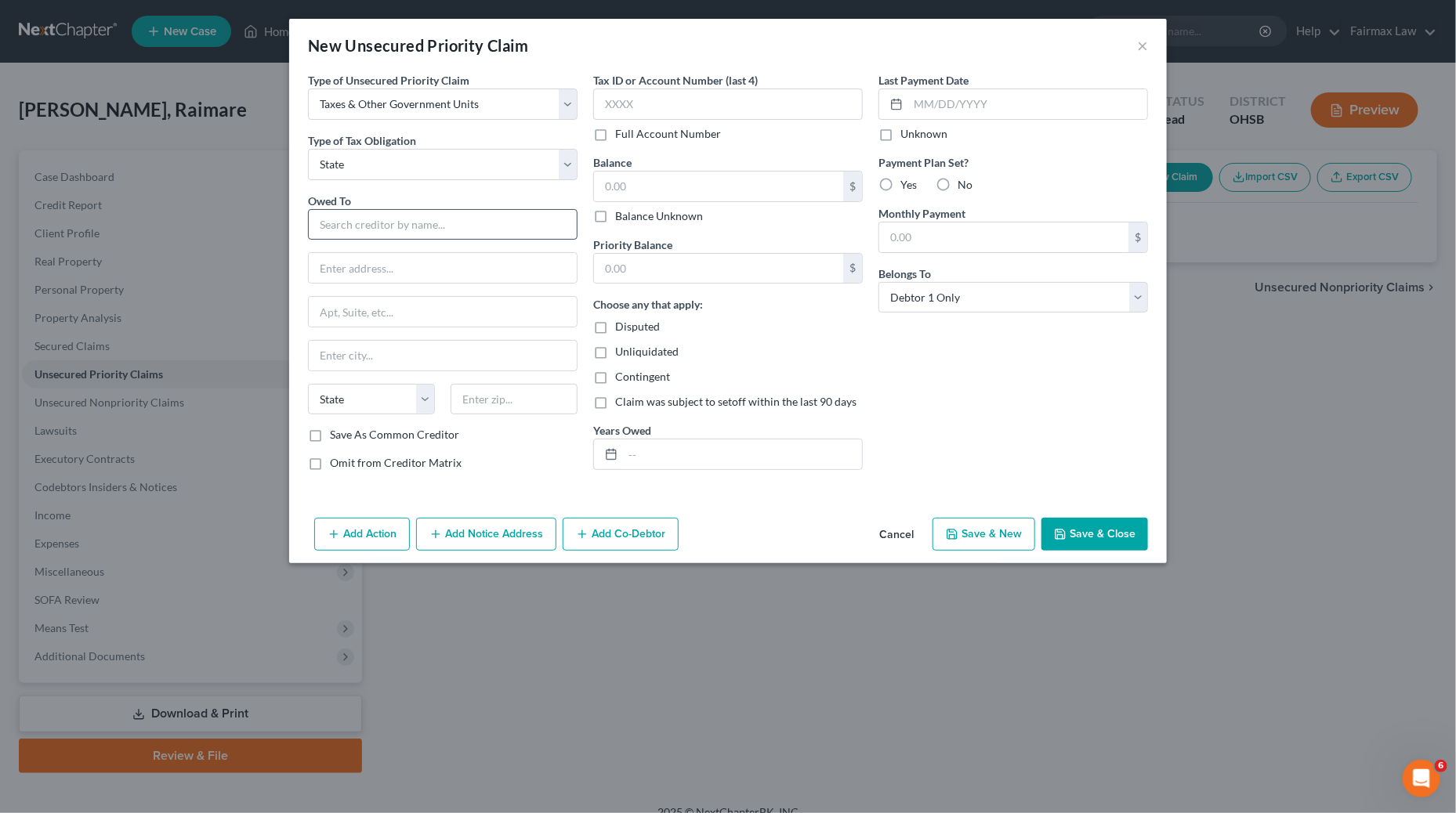
click at [460, 245] on div "Owed To * State [US_STATE] AK AR AZ CA CO [GEOGRAPHIC_DATA] DE DC [GEOGRAPHIC_D…" at bounding box center [443, 310] width 270 height 235
click at [454, 231] on input "text" at bounding box center [443, 225] width 270 height 32
paste input "[US_STATE] STATE DEPARTMENT TAXATION"
type input "[US_STATE] STATE DEPARTMENT TAXATION"
click at [412, 266] on input "text" at bounding box center [443, 268] width 268 height 30
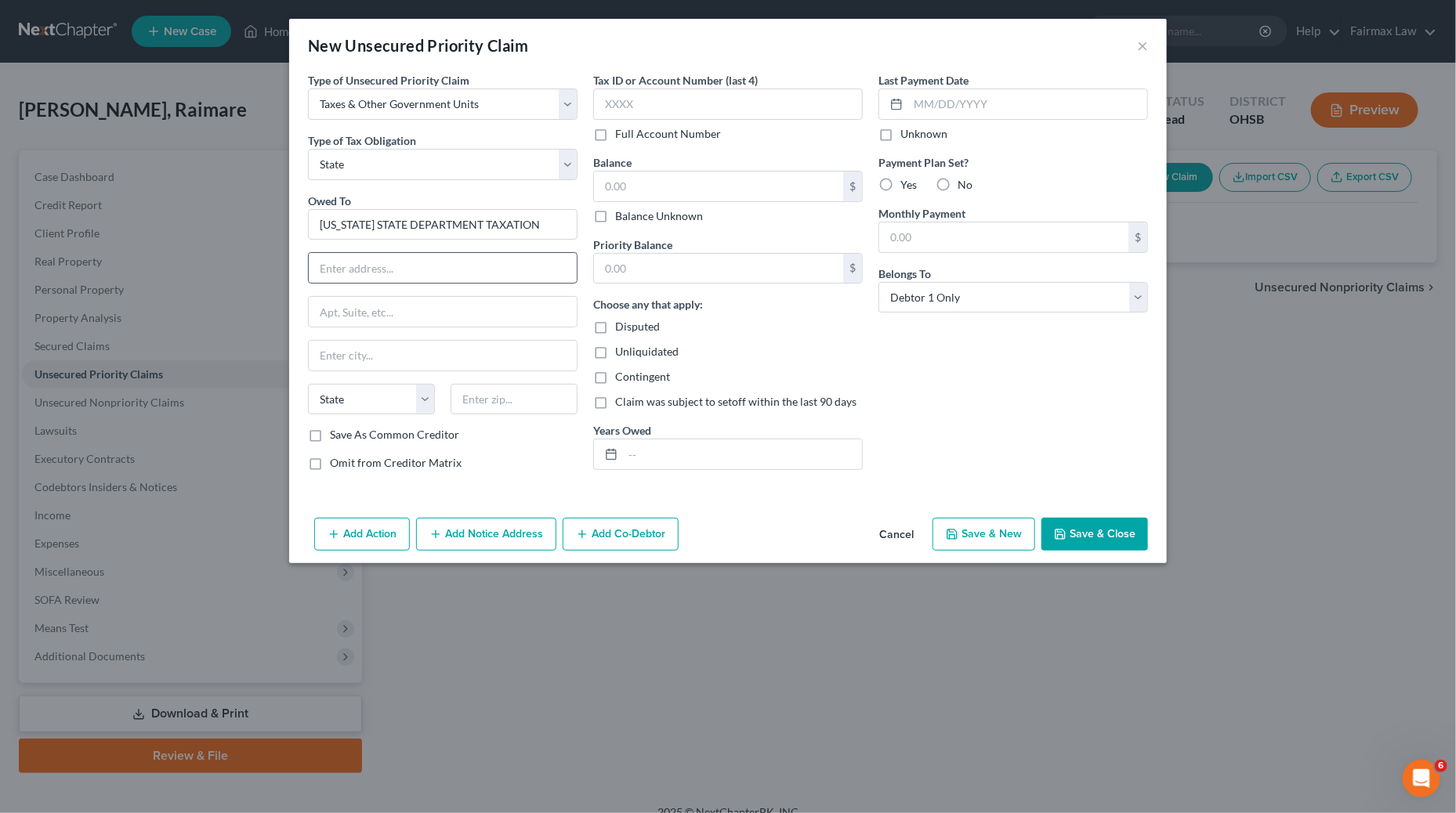
paste input "[STREET_ADDRESS][DEMOGRAPHIC_DATA]"
type input "[STREET_ADDRESS][DEMOGRAPHIC_DATA]"
click at [478, 304] on input "text" at bounding box center [443, 312] width 268 height 30
paste input "21ST FLOOR"
type input "21ST FLOOR"
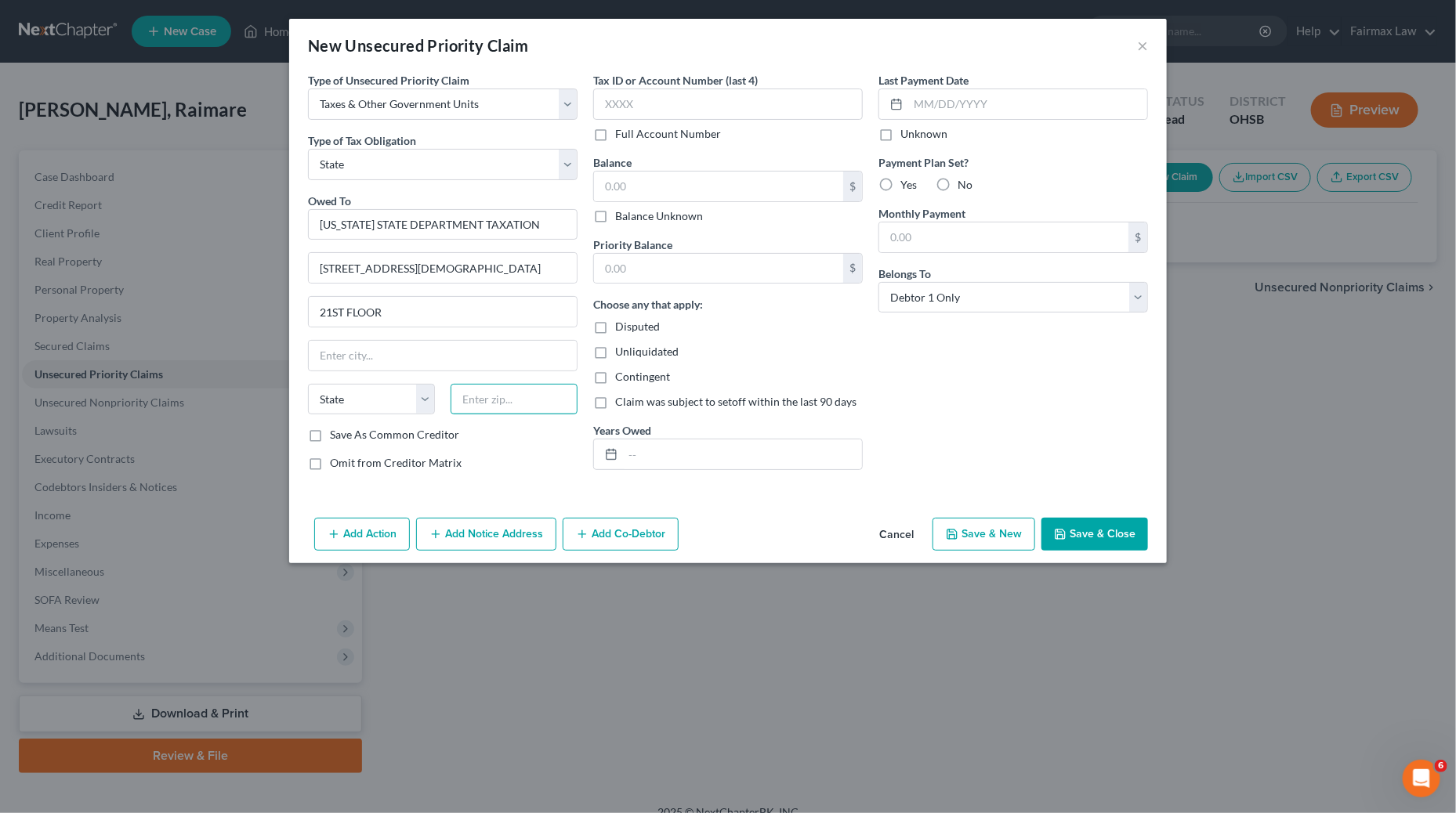
click at [505, 405] on input "text" at bounding box center [514, 400] width 127 height 32
paste input "43215"
type input "43215"
click at [1028, 406] on div "Last Payment Date Unknown Payment Plan Set? Yes No Monthly Payment $ Belongs To…" at bounding box center [1013, 277] width 286 height 411
type input "Columbus"
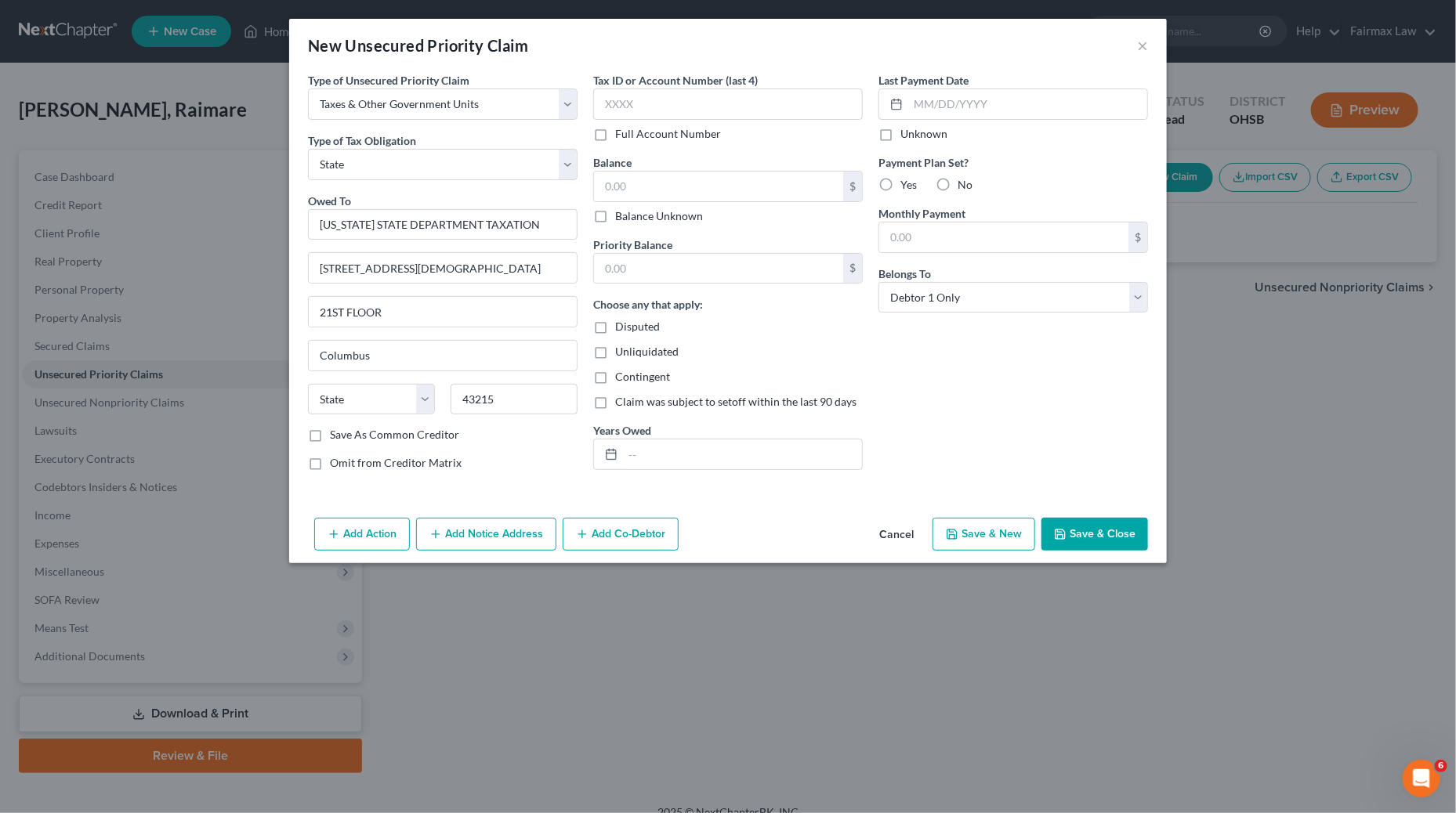
select select "36"
click at [759, 108] on input "text" at bounding box center [728, 104] width 270 height 32
type input "8897"
click at [365, 539] on button "Add Action" at bounding box center [362, 534] width 96 height 33
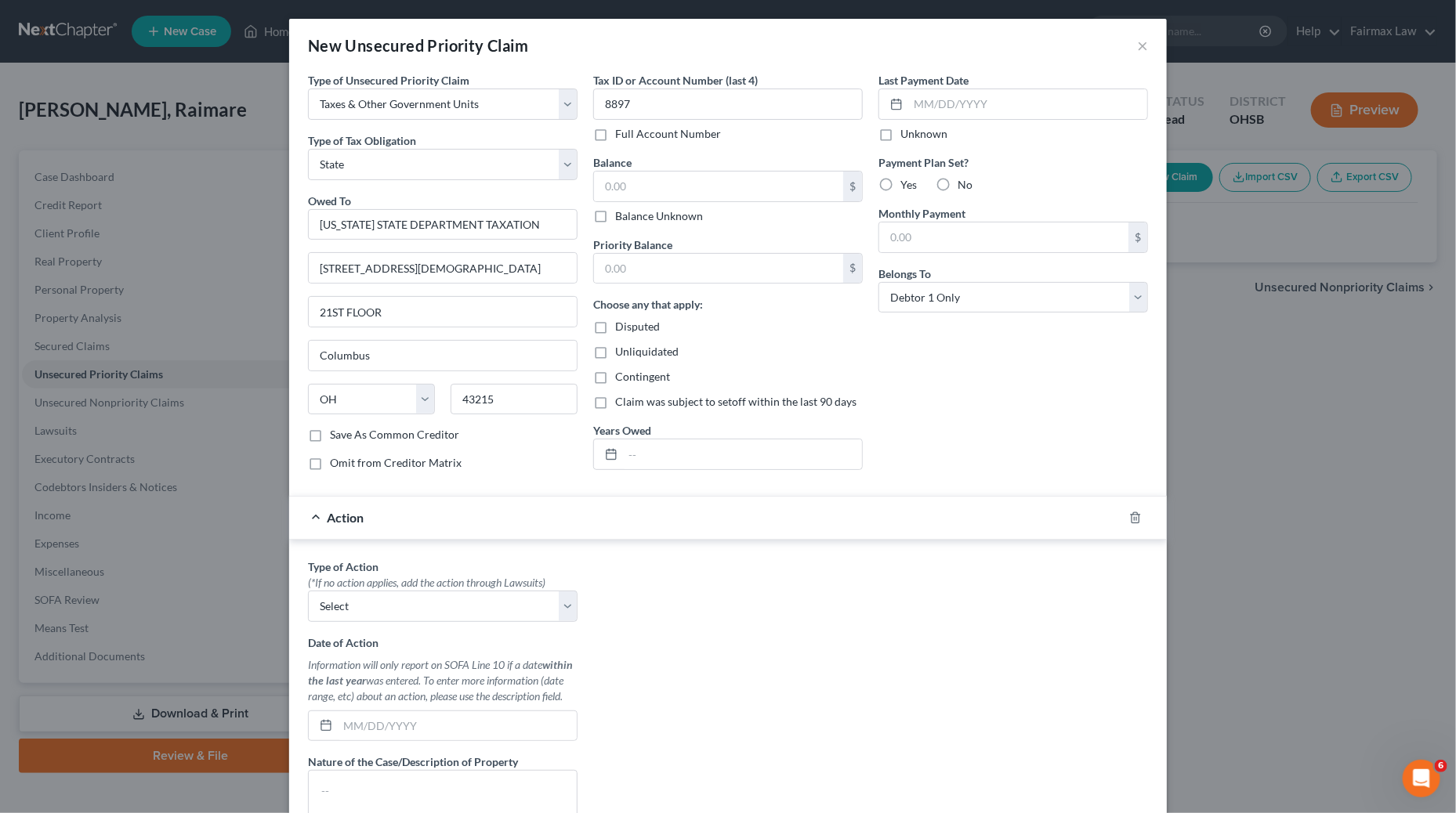
click at [362, 591] on div "(*If no action applies, add the action through Lawsuits)" at bounding box center [443, 582] width 270 height 16
click at [362, 612] on select "Select Repossession Garnishment Foreclosure Personal Injury Attached, Seized, O…" at bounding box center [443, 606] width 270 height 32
select select "4"
click at [308, 596] on select "Select Repossession Garnishment Foreclosure Personal Injury Attached, Seized, O…" at bounding box center [443, 606] width 270 height 32
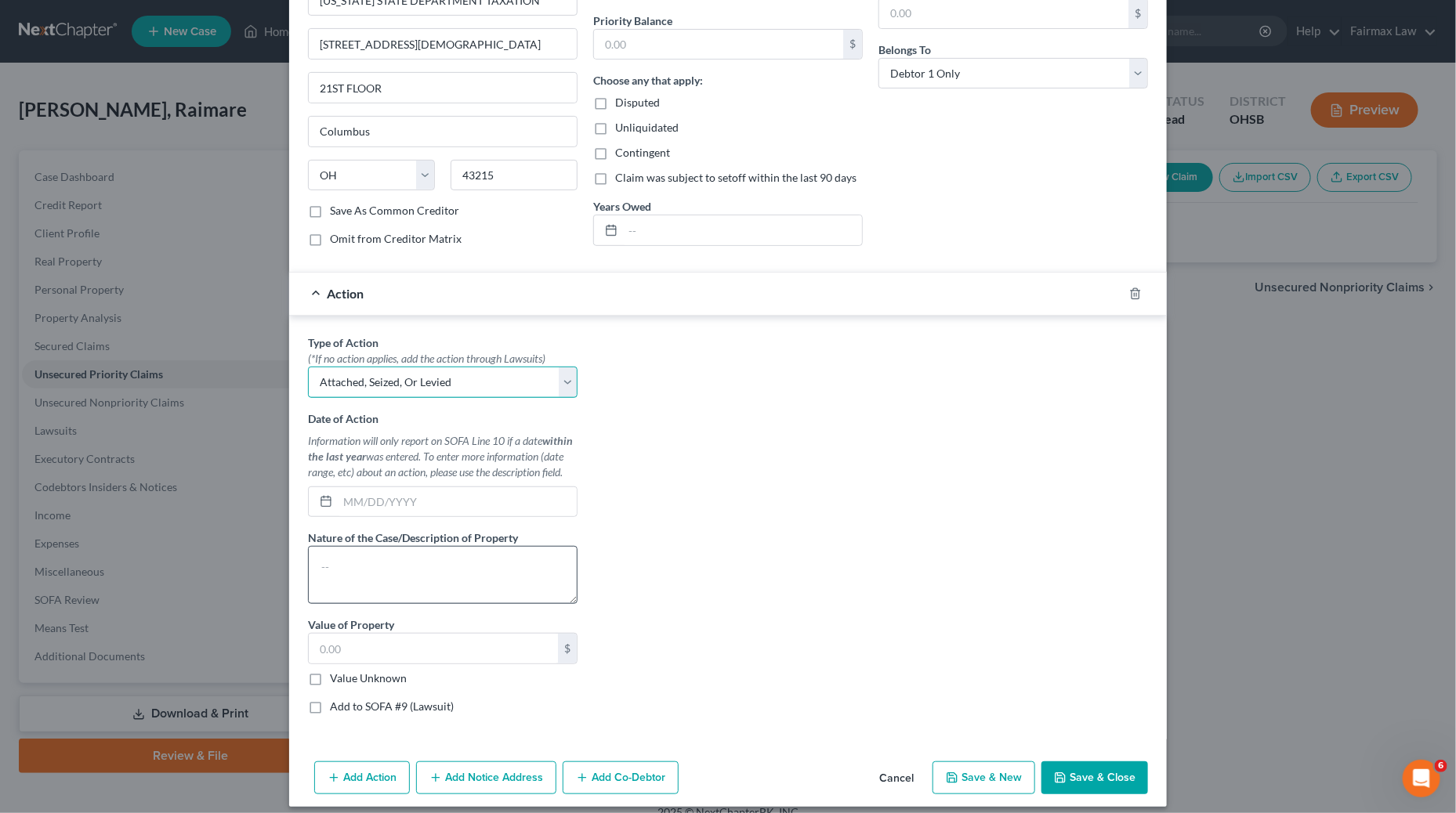
scroll to position [235, 0]
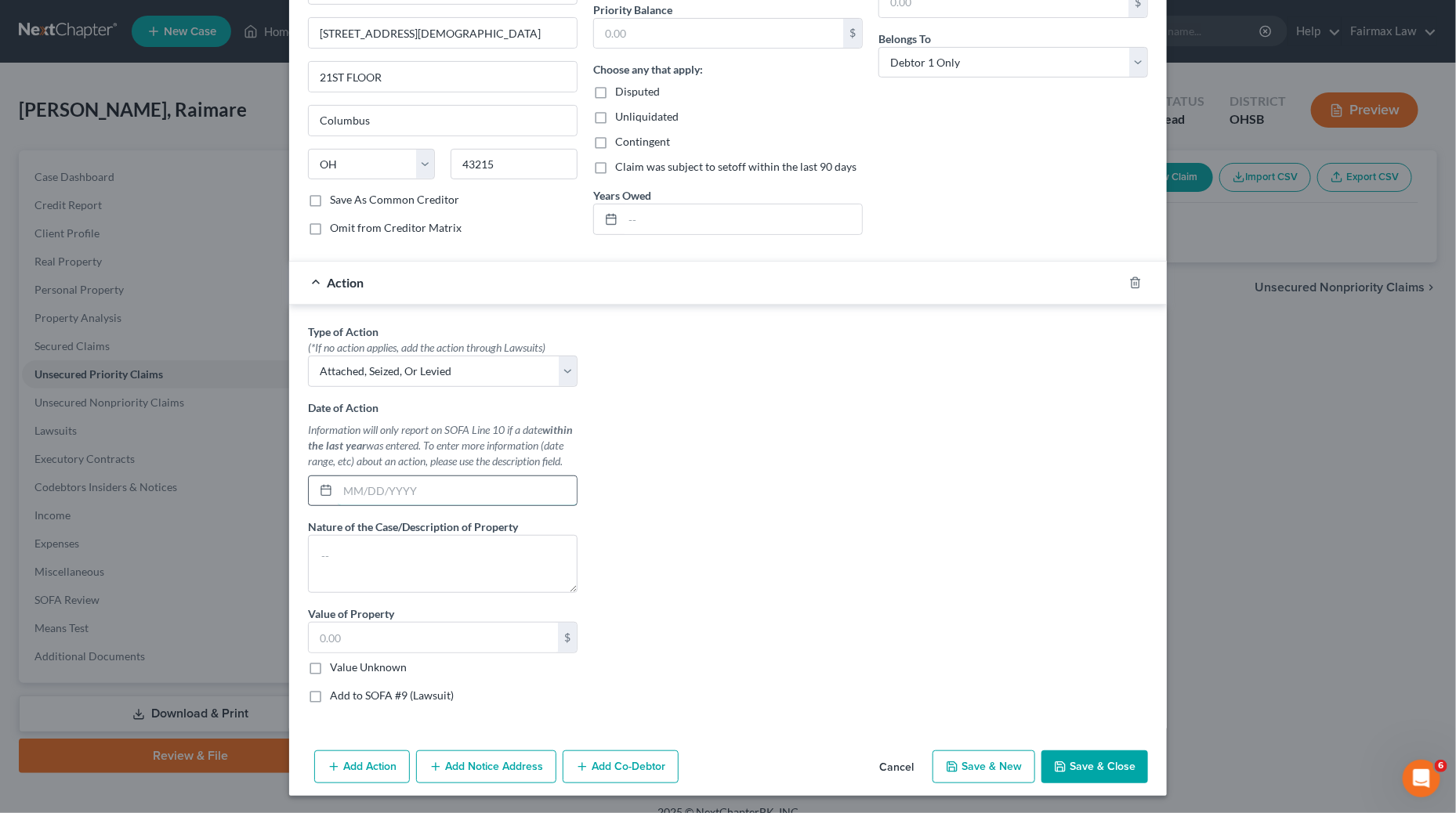
click at [365, 503] on input "text" at bounding box center [457, 491] width 239 height 30
paste input "[DATE]"
type input "[DATE]"
click at [393, 566] on textarea at bounding box center [443, 564] width 270 height 58
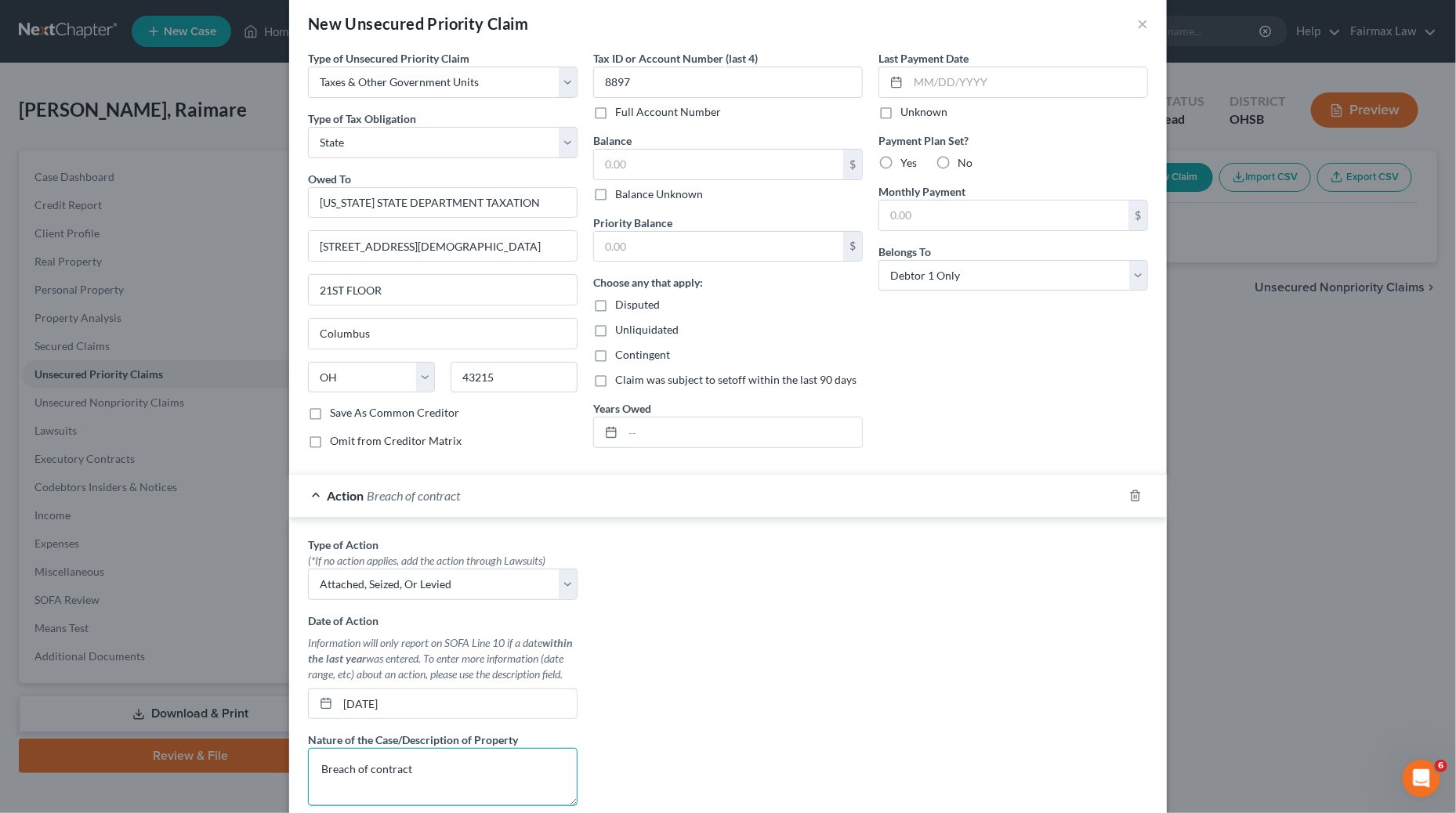
scroll to position [0, 0]
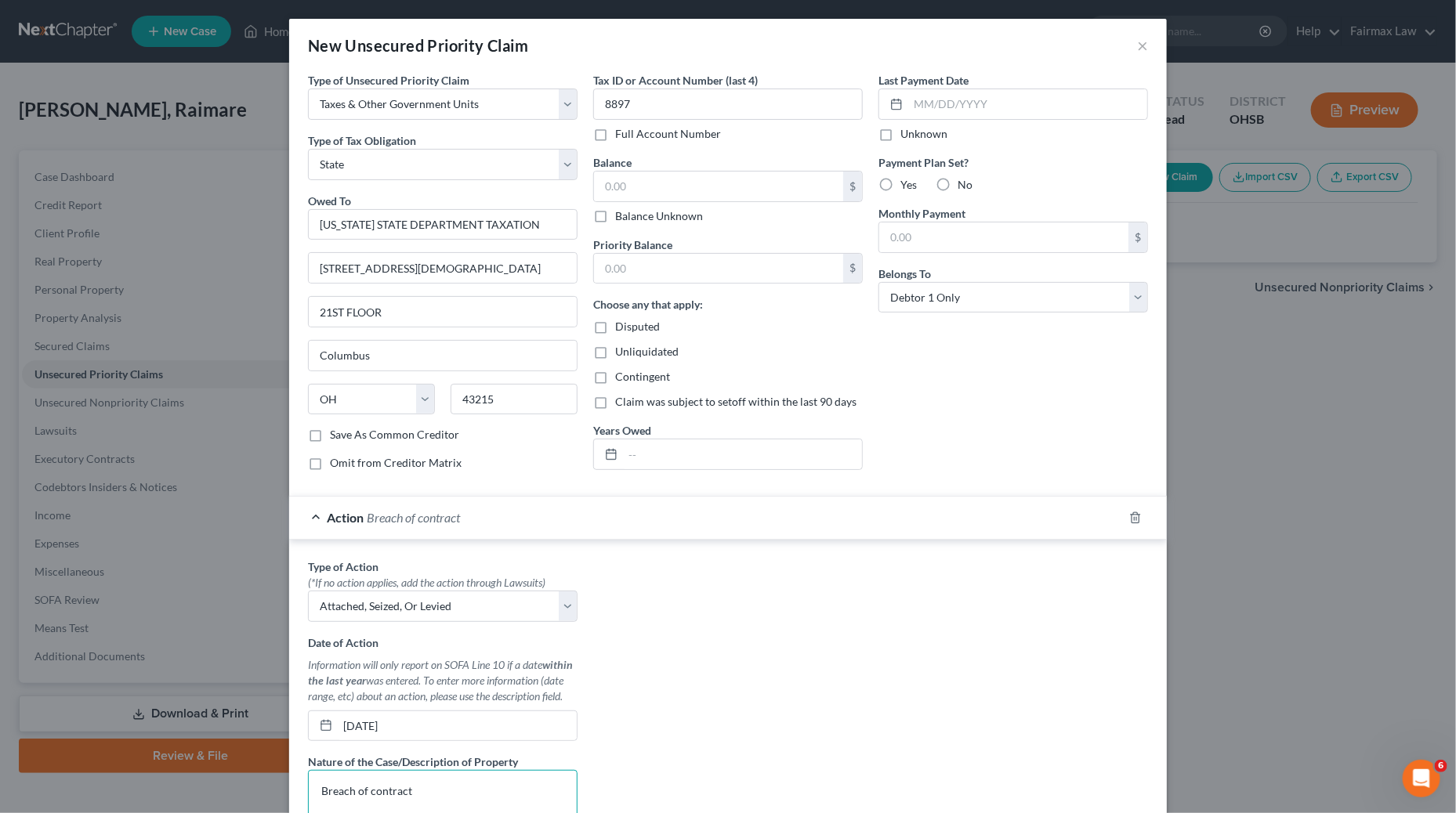
type textarea "Breach of contract"
click at [748, 188] on input "text" at bounding box center [718, 186] width 249 height 30
paste input "1,619.00"
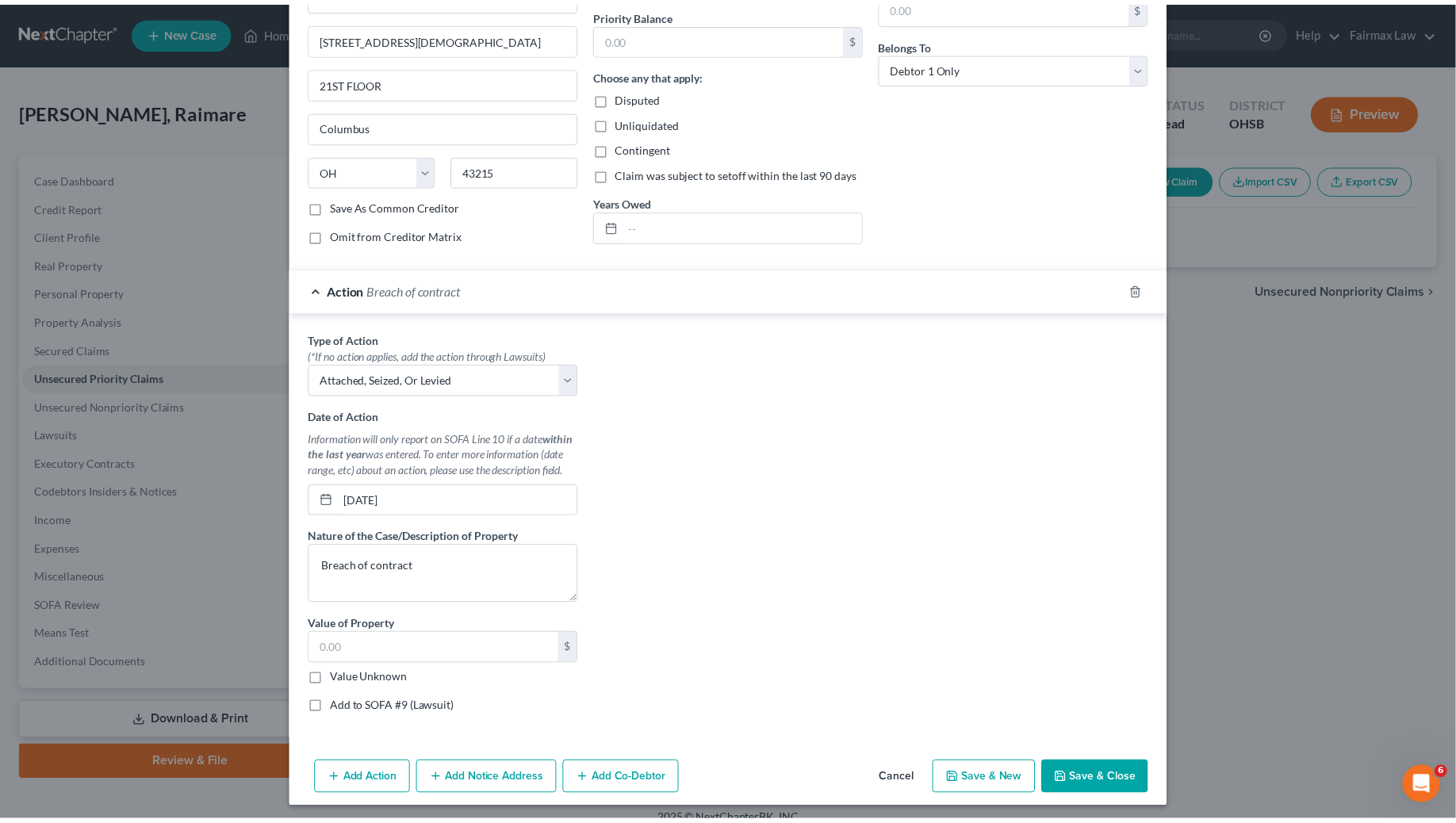
scroll to position [249, 0]
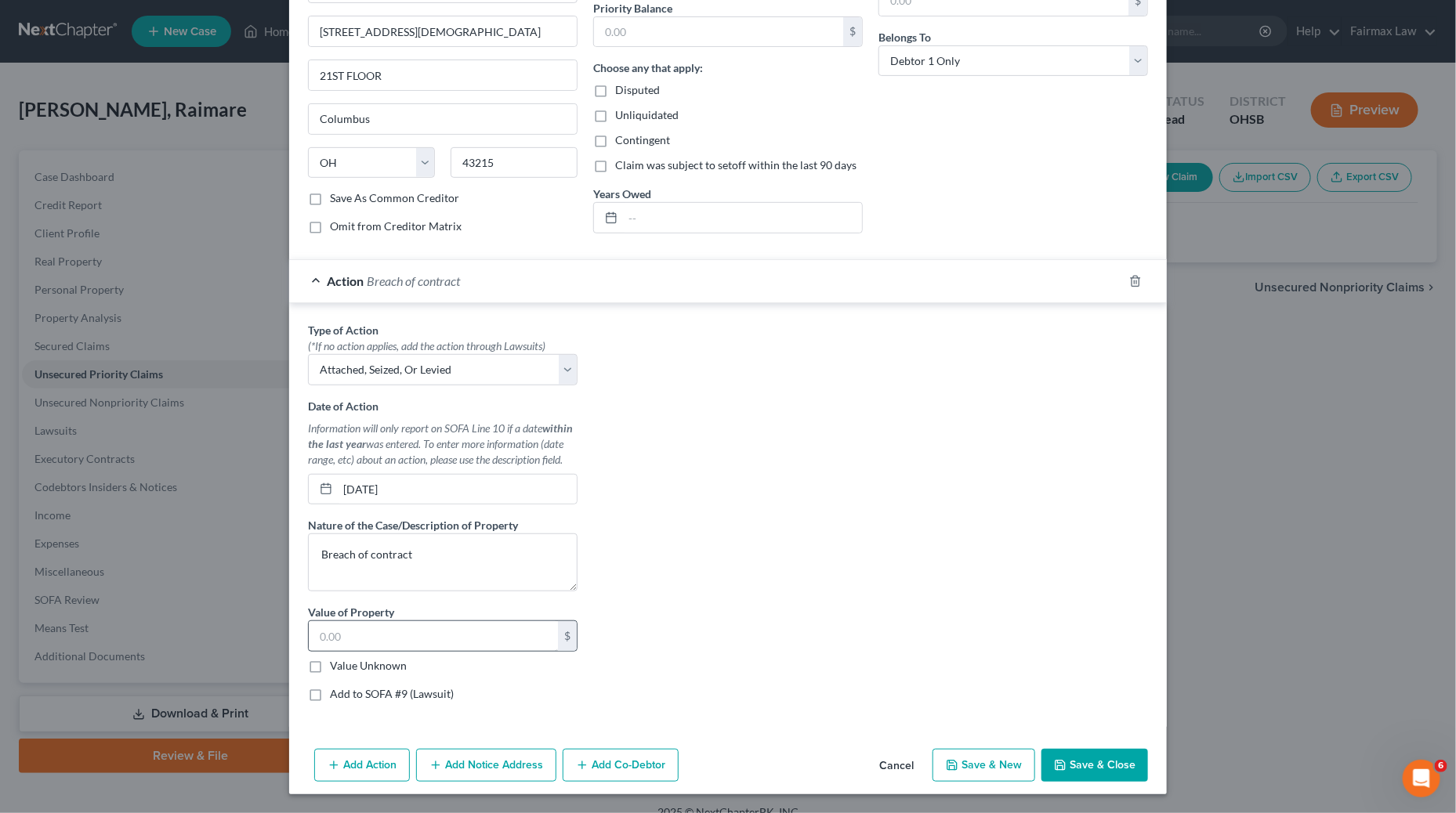
type input "1,619.00"
click at [463, 643] on input "text" at bounding box center [434, 636] width 249 height 30
paste input "1,619.00"
type input "1,619.00"
click at [398, 697] on label "Add to SOFA #9 (Lawsuit)" at bounding box center [392, 694] width 124 height 16
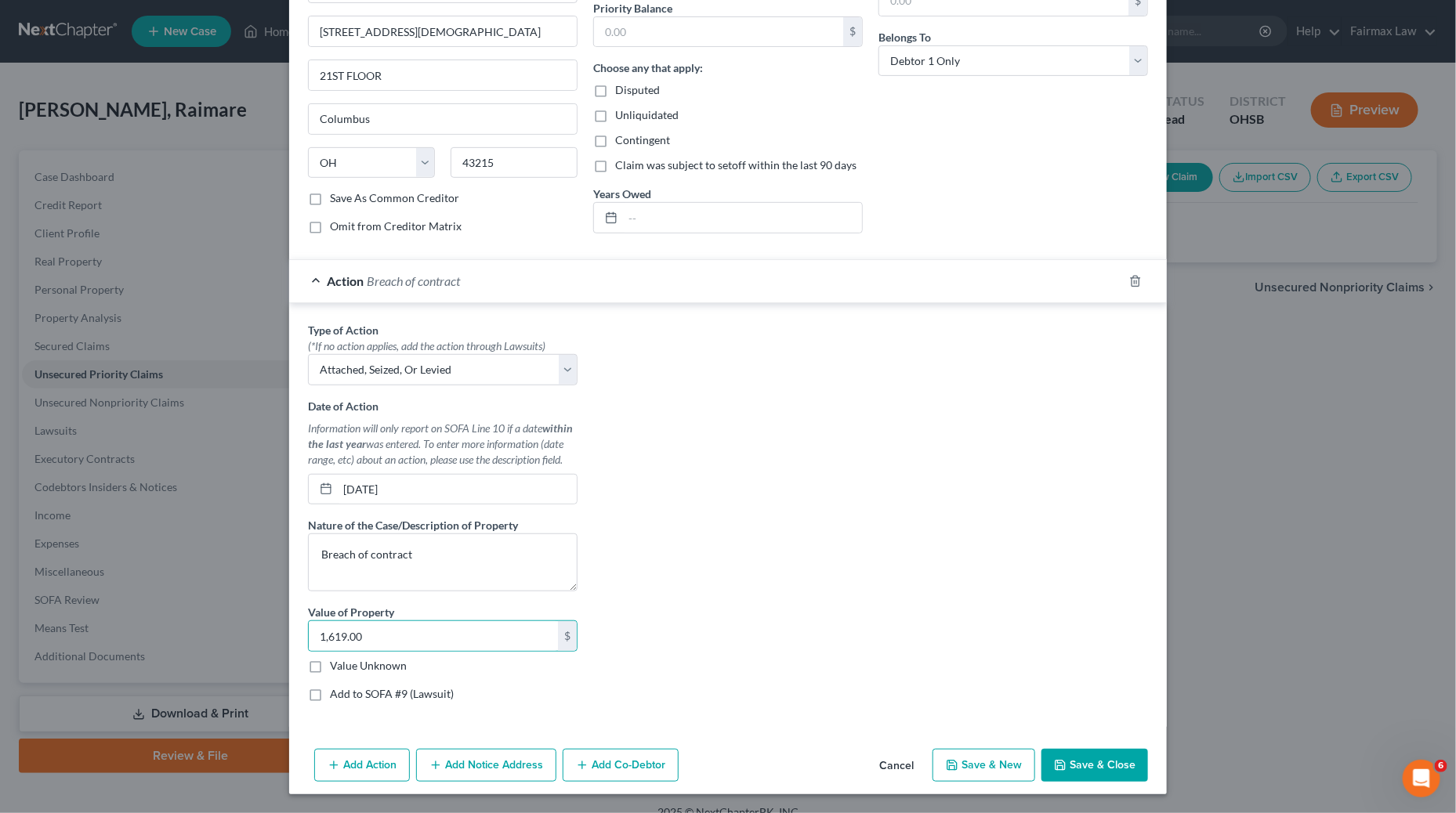
click at [346, 697] on input "Add to SOFA #9 (Lawsuit)" at bounding box center [341, 691] width 10 height 10
checkbox input "true"
select select "0"
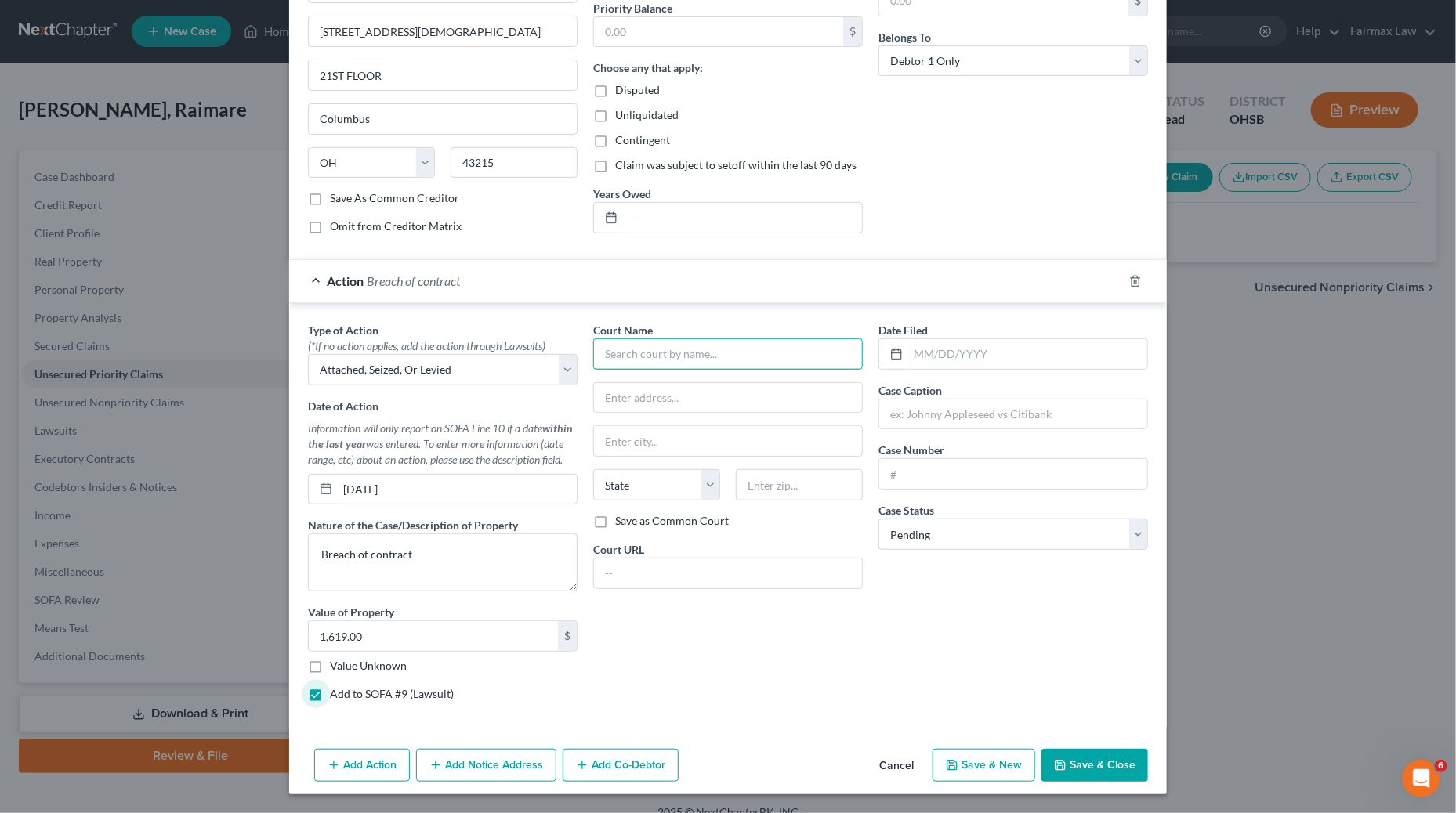
click at [734, 360] on input "text" at bounding box center [728, 354] width 270 height 32
paste input "Franklin Common Pleas Court"
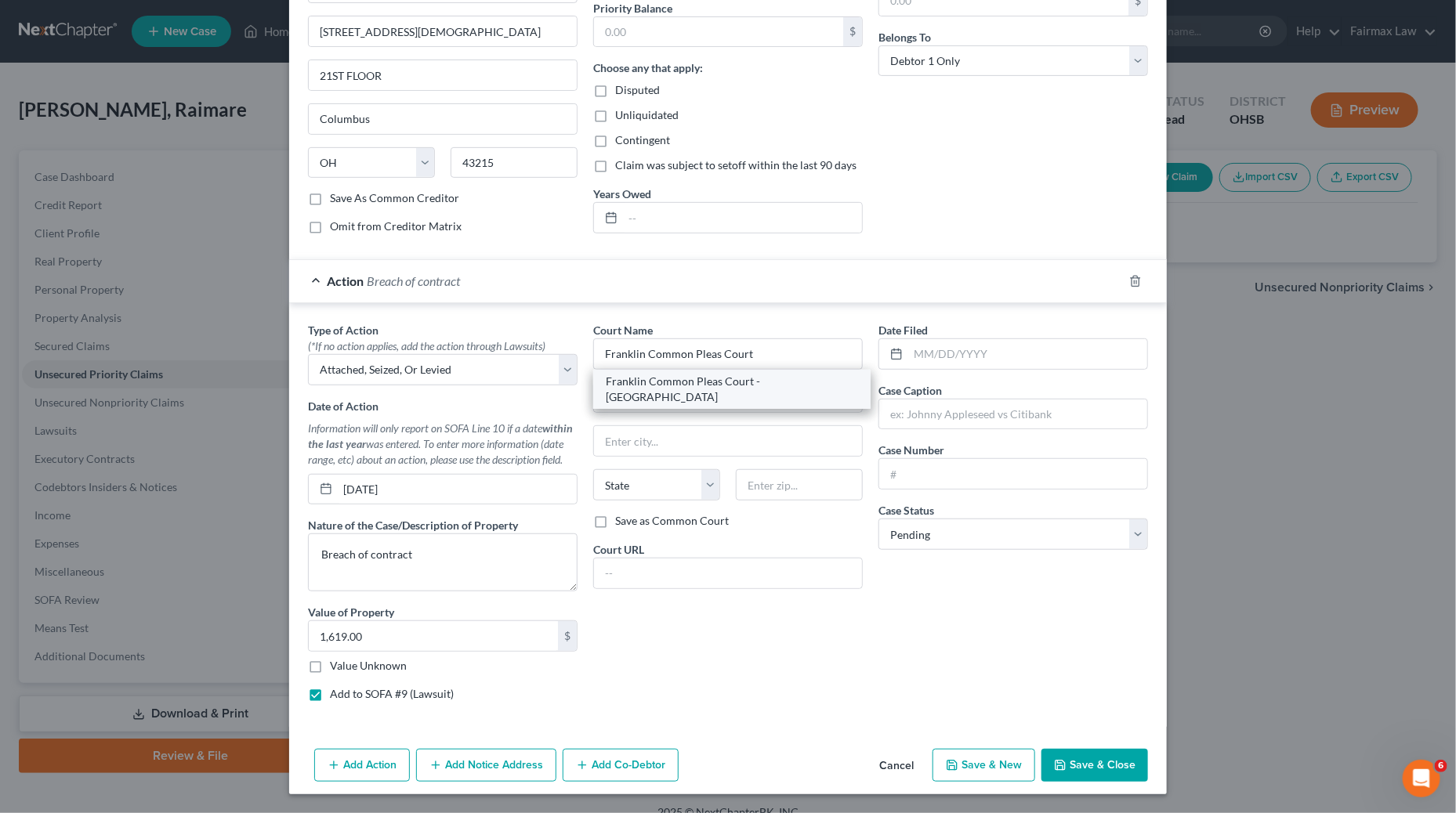
click at [750, 386] on div "Franklin Common Pleas Court - [GEOGRAPHIC_DATA]" at bounding box center [731, 390] width 252 height 32
type input "Franklin Common Pleas Court - [GEOGRAPHIC_DATA]"
type input "[STREET_ADDRESS]"
type input "Columbus"
select select "36"
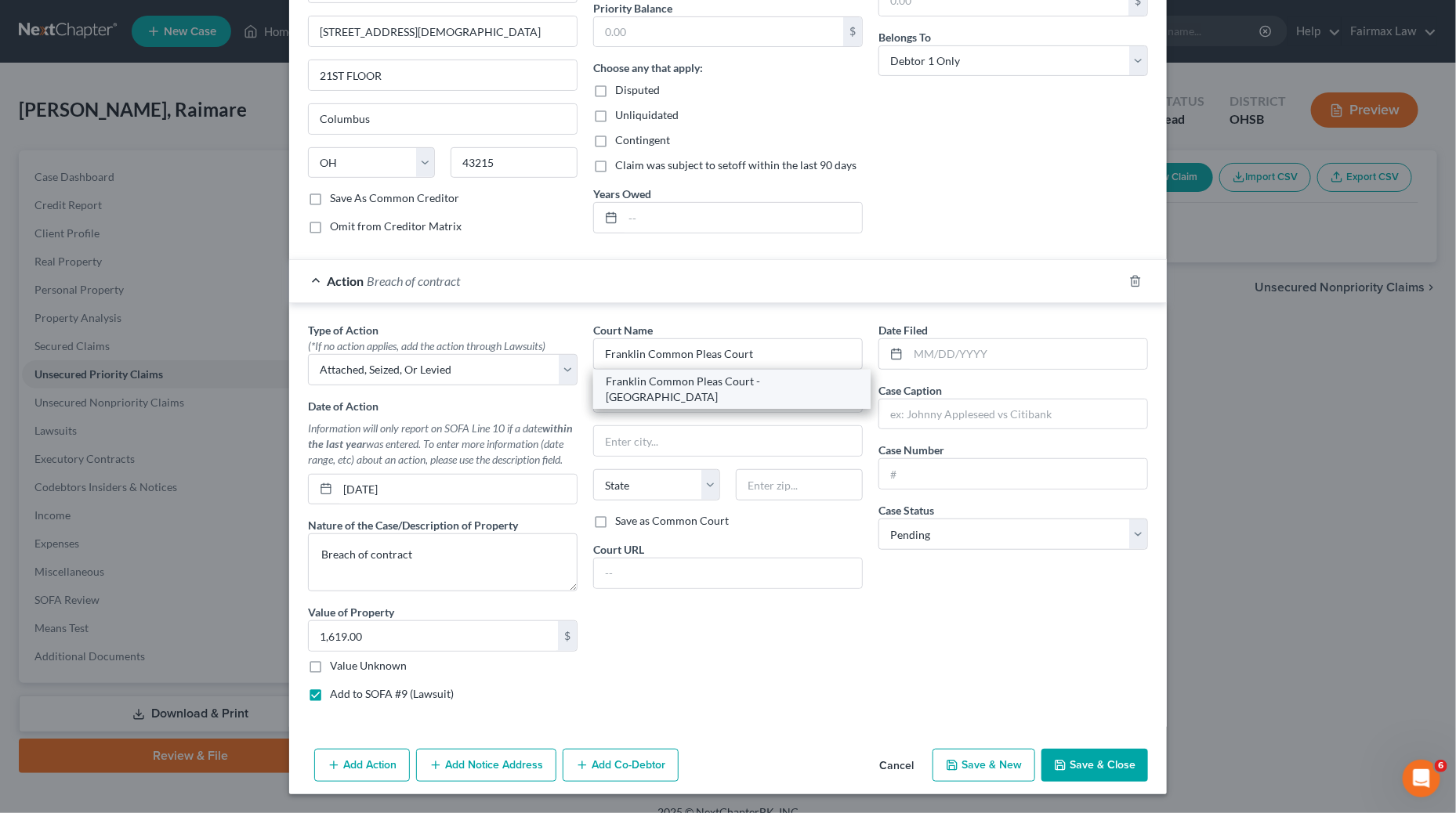
type input "43215"
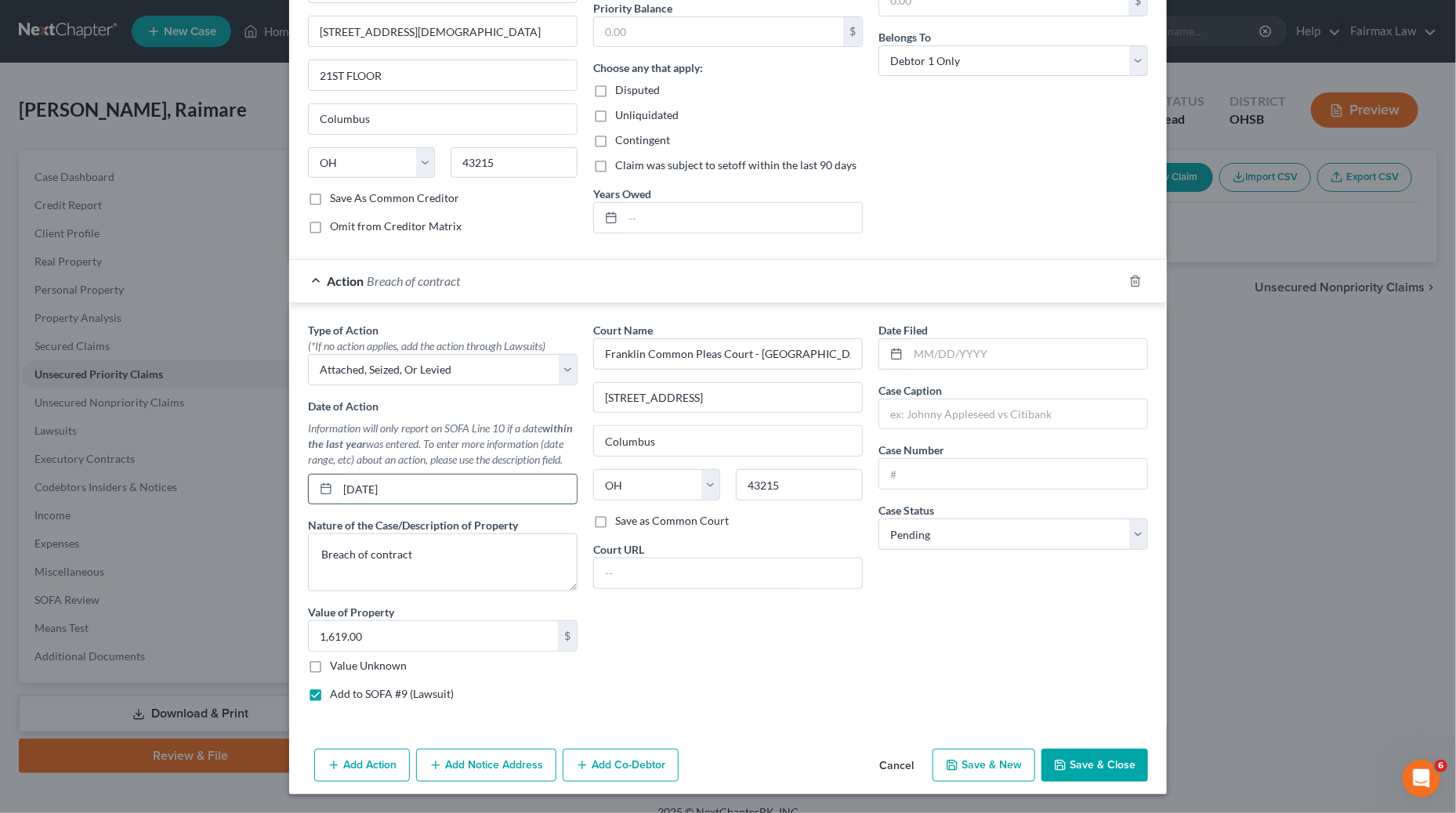
click at [423, 485] on input "[DATE]" at bounding box center [457, 489] width 239 height 30
click at [993, 423] on input "text" at bounding box center [1013, 415] width 268 height 30
paste input "[DATE]"
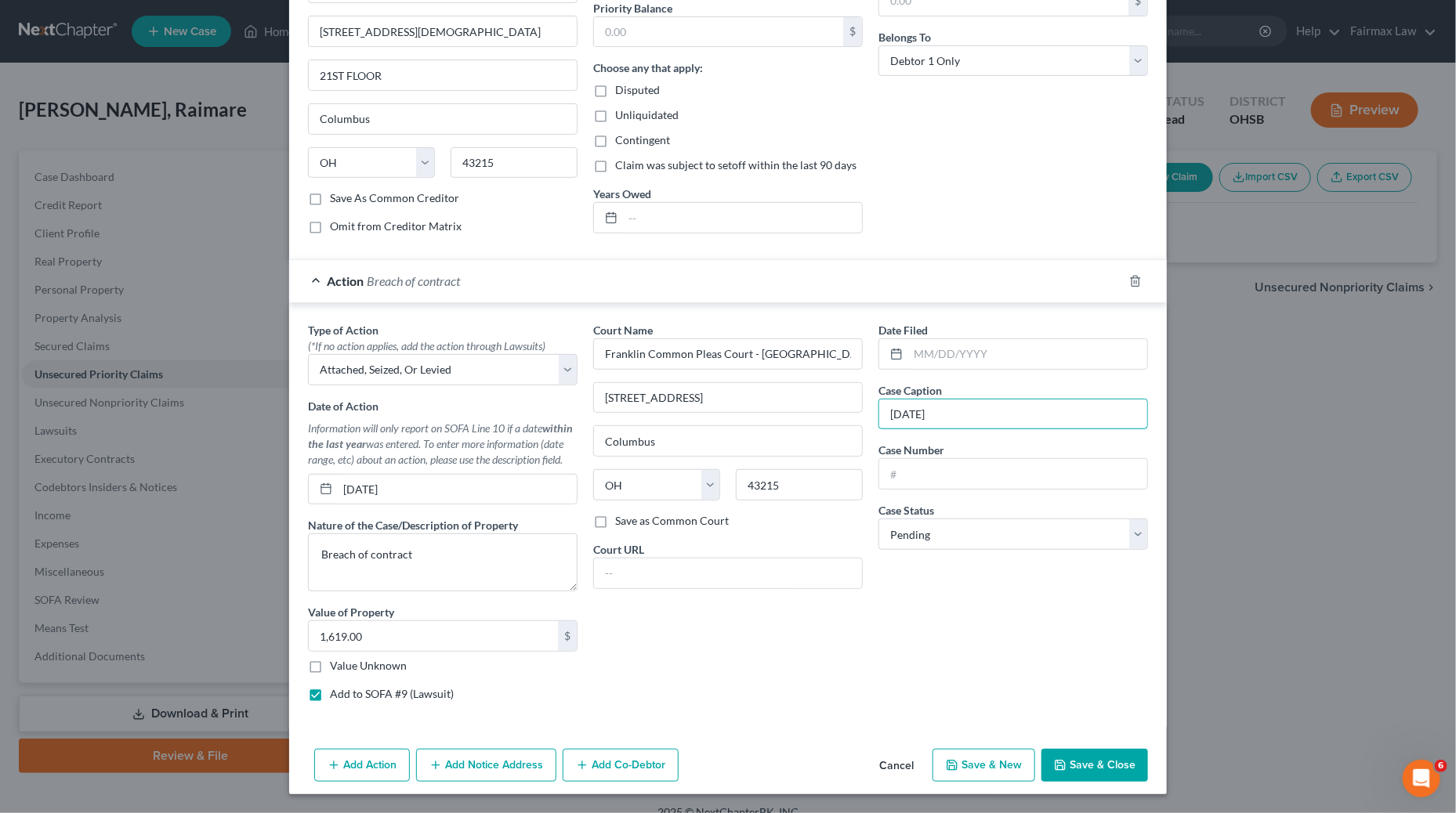
type input "[DATE]"
click at [919, 468] on input "text" at bounding box center [1013, 474] width 268 height 30
paste input "22JG037627"
type input "22JG037627"
click at [924, 511] on span "Case Status" at bounding box center [906, 511] width 56 height 13
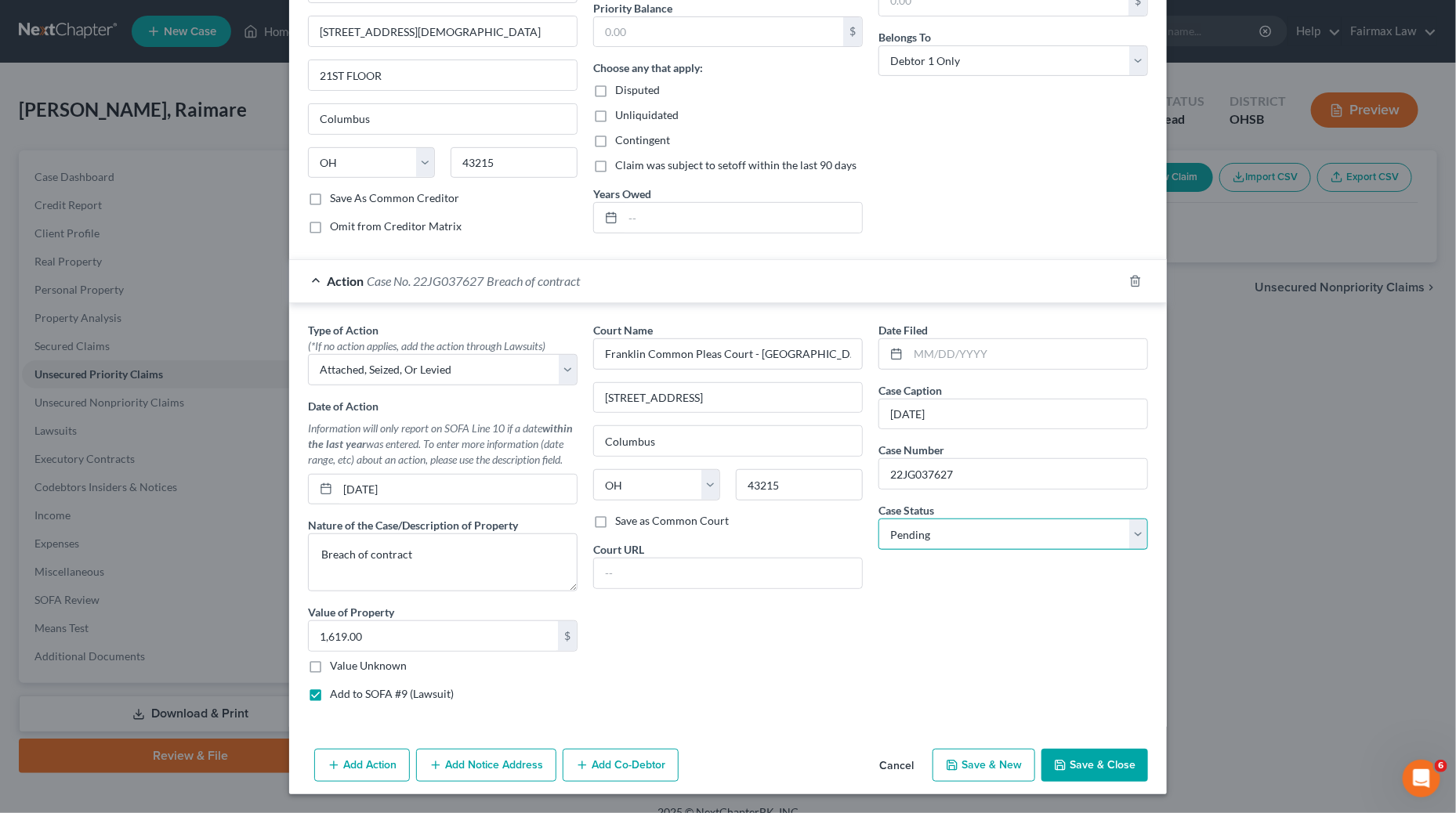
click at [925, 520] on select "Select Pending On Appeal Concluded" at bounding box center [1013, 535] width 270 height 32
click at [878, 519] on select "Select Pending On Appeal Concluded" at bounding box center [1013, 535] width 270 height 32
click at [966, 529] on select "Select Pending On Appeal Concluded" at bounding box center [1013, 535] width 270 height 32
select select "2"
click at [878, 519] on select "Select Pending On Appeal Concluded" at bounding box center [1013, 535] width 270 height 32
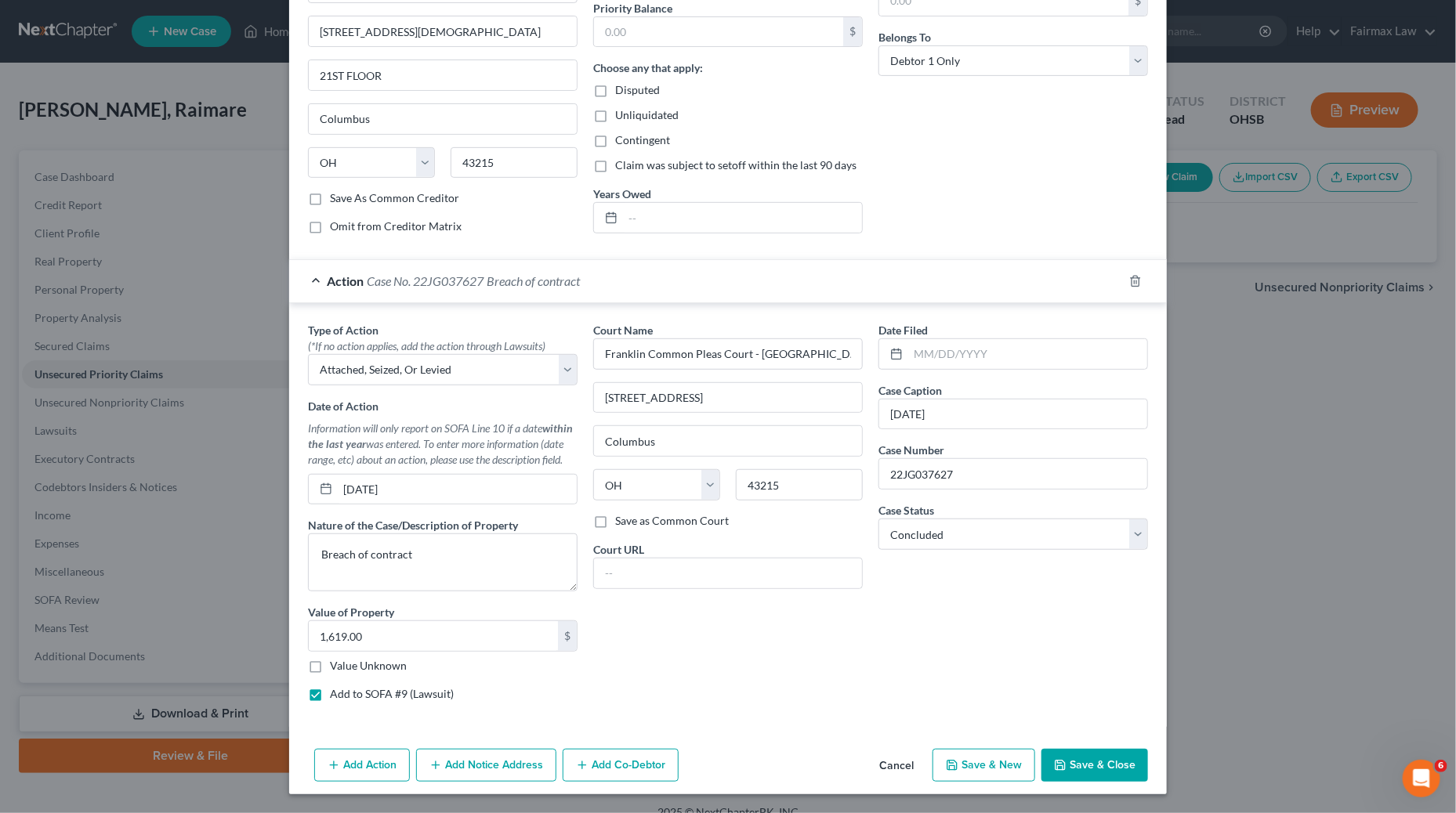
click at [1073, 759] on button "Save & Close" at bounding box center [1094, 765] width 107 height 33
